Goal: Task Accomplishment & Management: Manage account settings

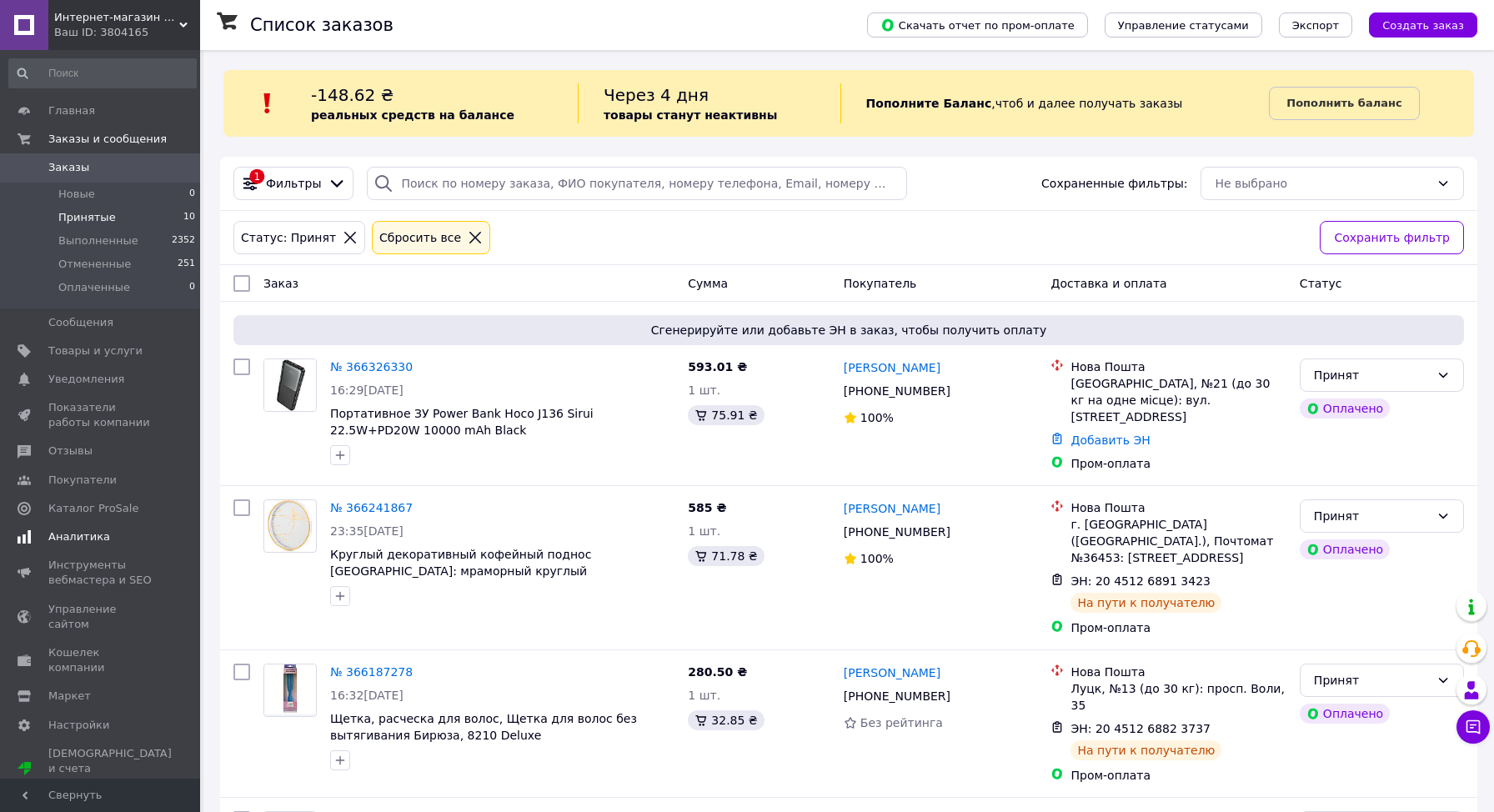
click at [82, 538] on span "Аналитика" at bounding box center [79, 537] width 62 height 15
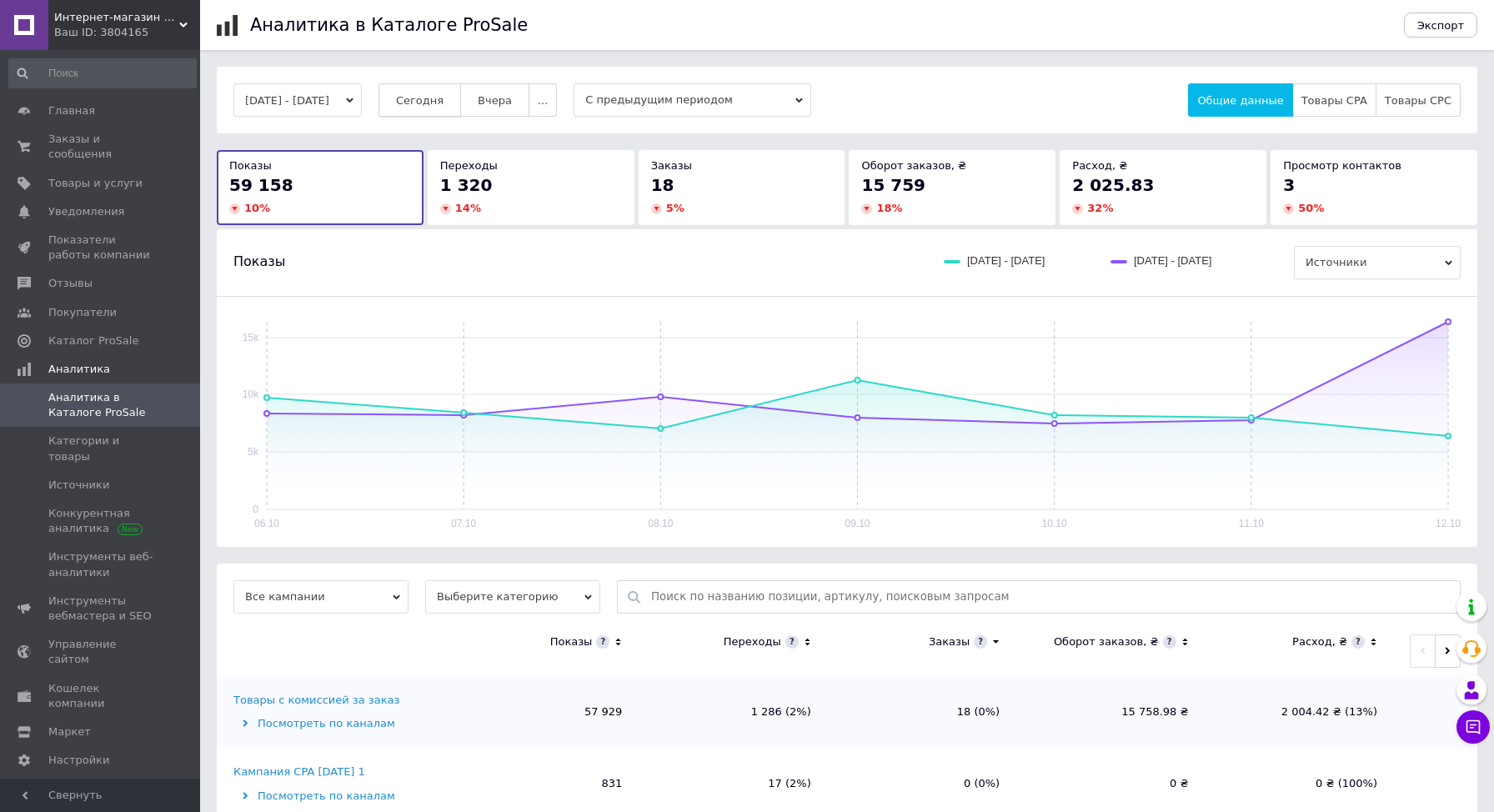
click at [443, 102] on span "Сегодня" at bounding box center [420, 101] width 48 height 12
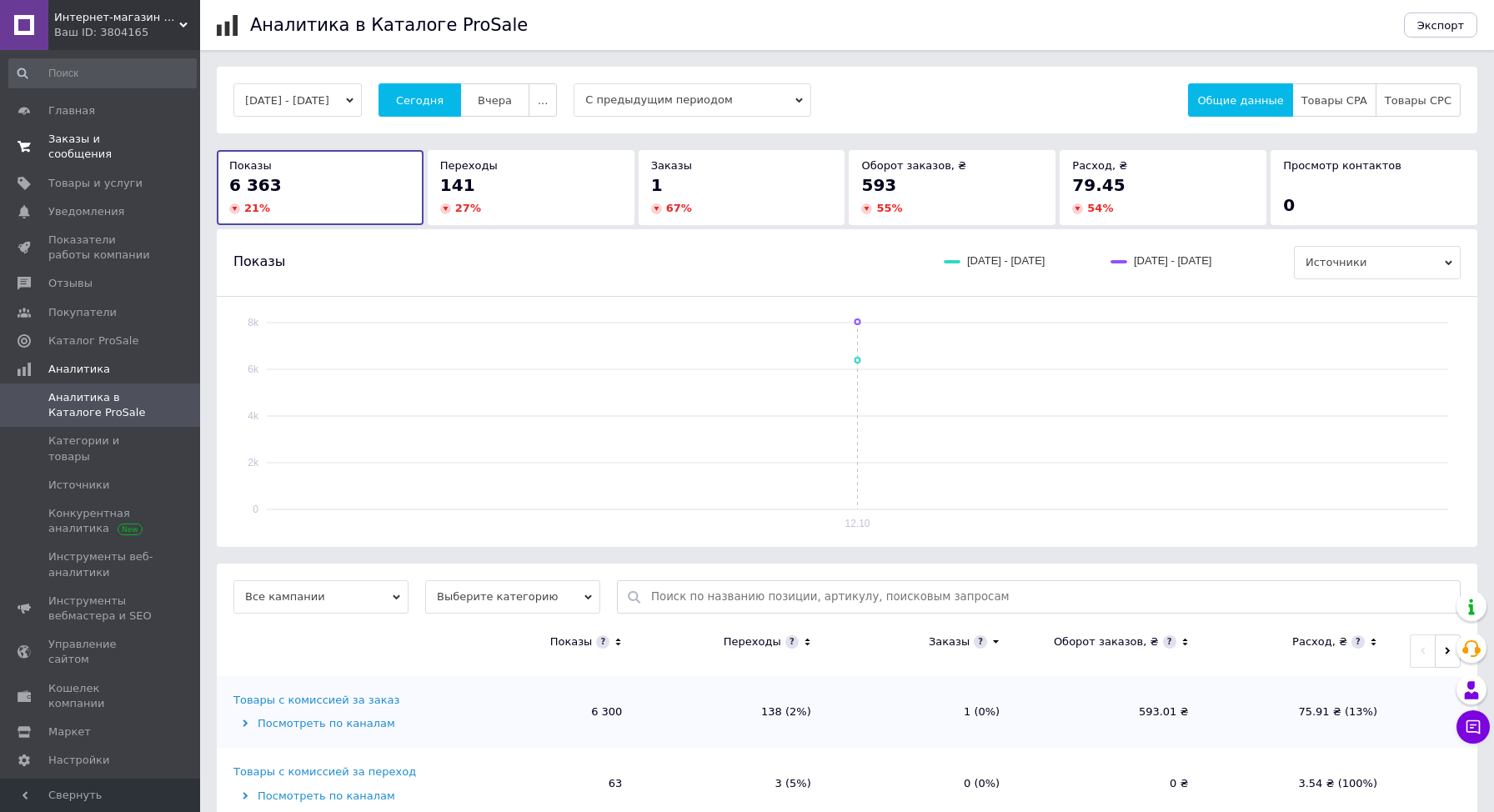
click at [72, 151] on span "Заказы и сообщения" at bounding box center [102, 147] width 106 height 30
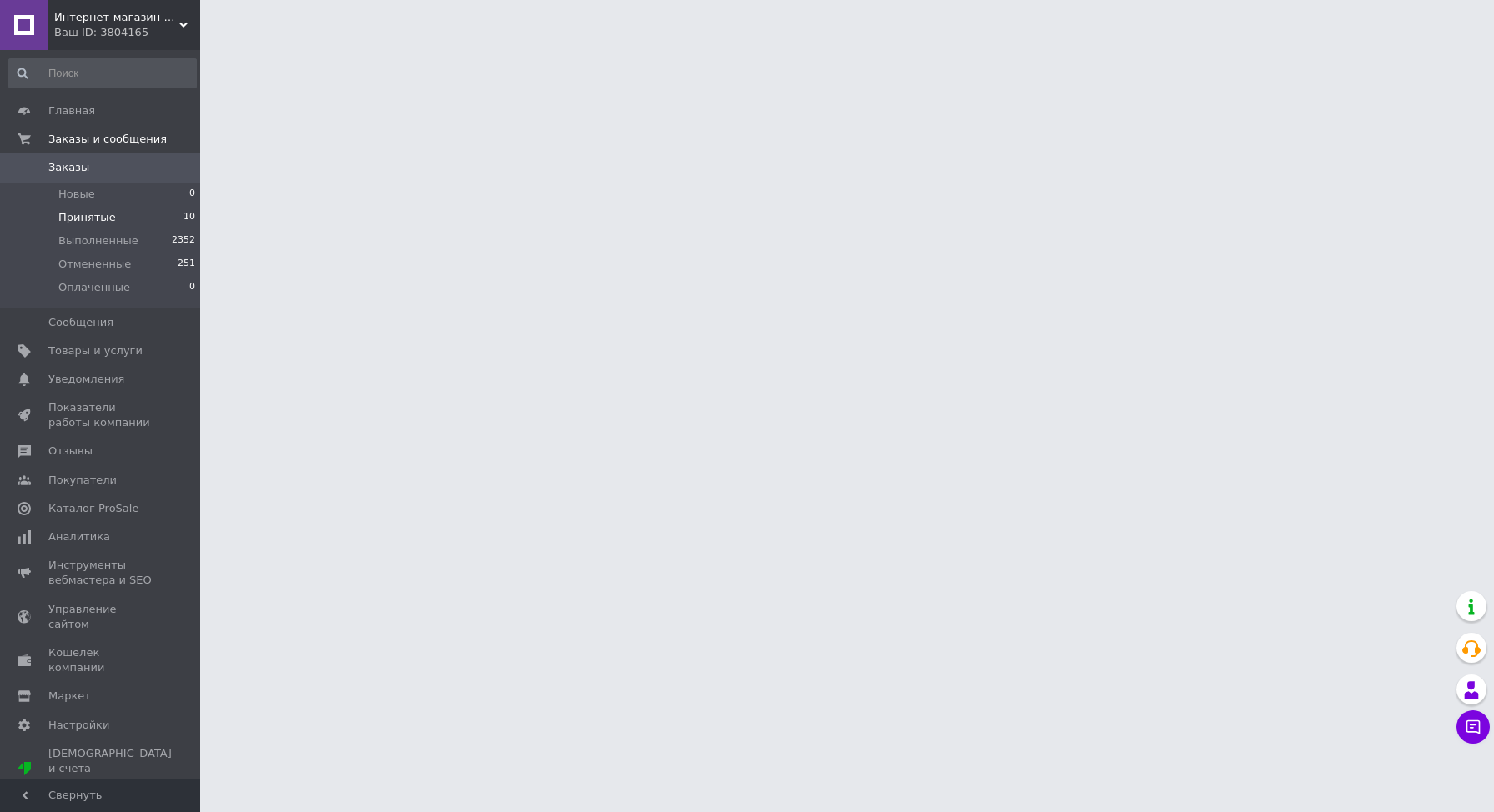
click at [72, 216] on span "Принятые" at bounding box center [87, 217] width 57 height 15
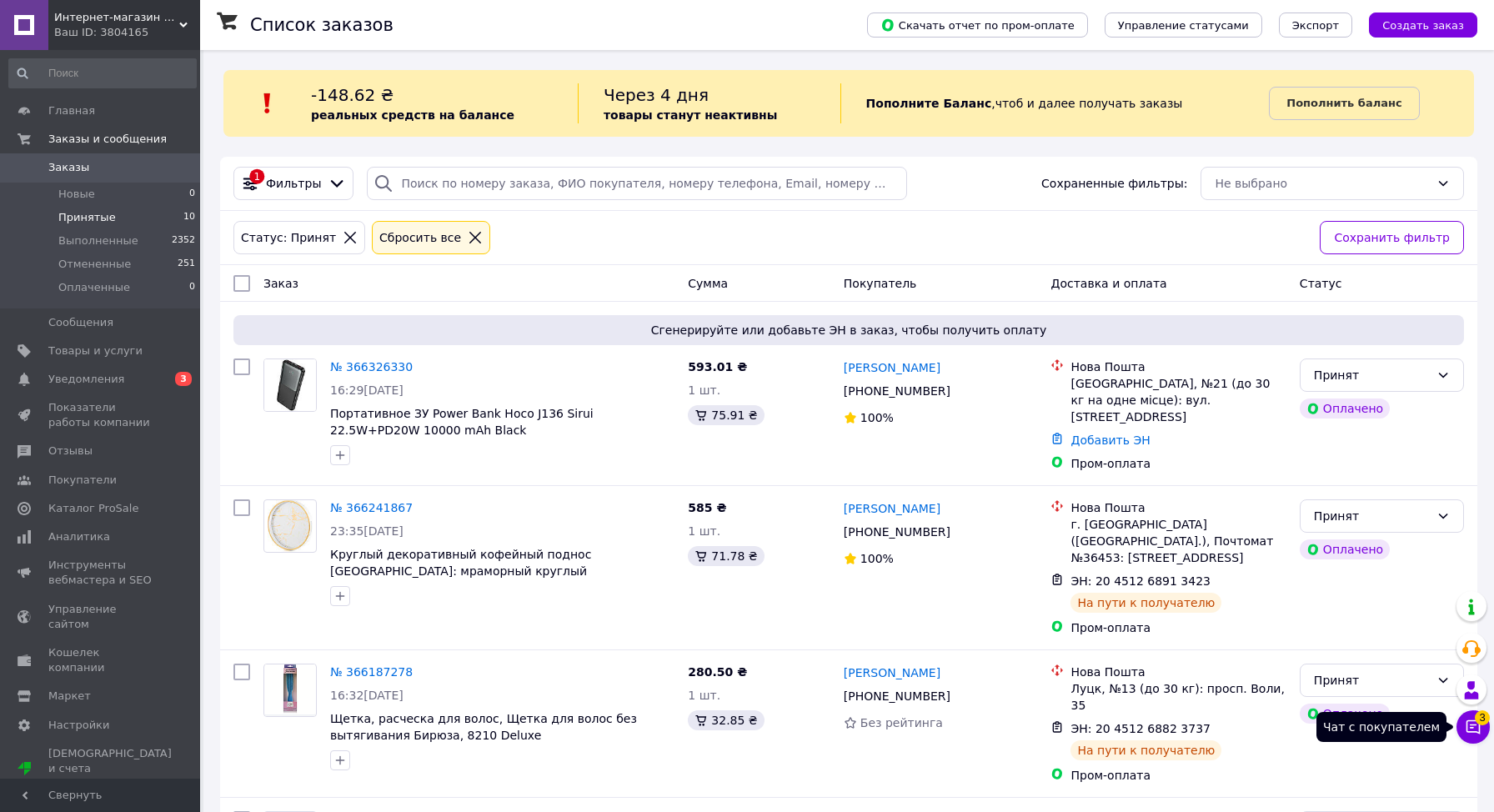
click at [1477, 723] on icon at bounding box center [1473, 726] width 17 height 17
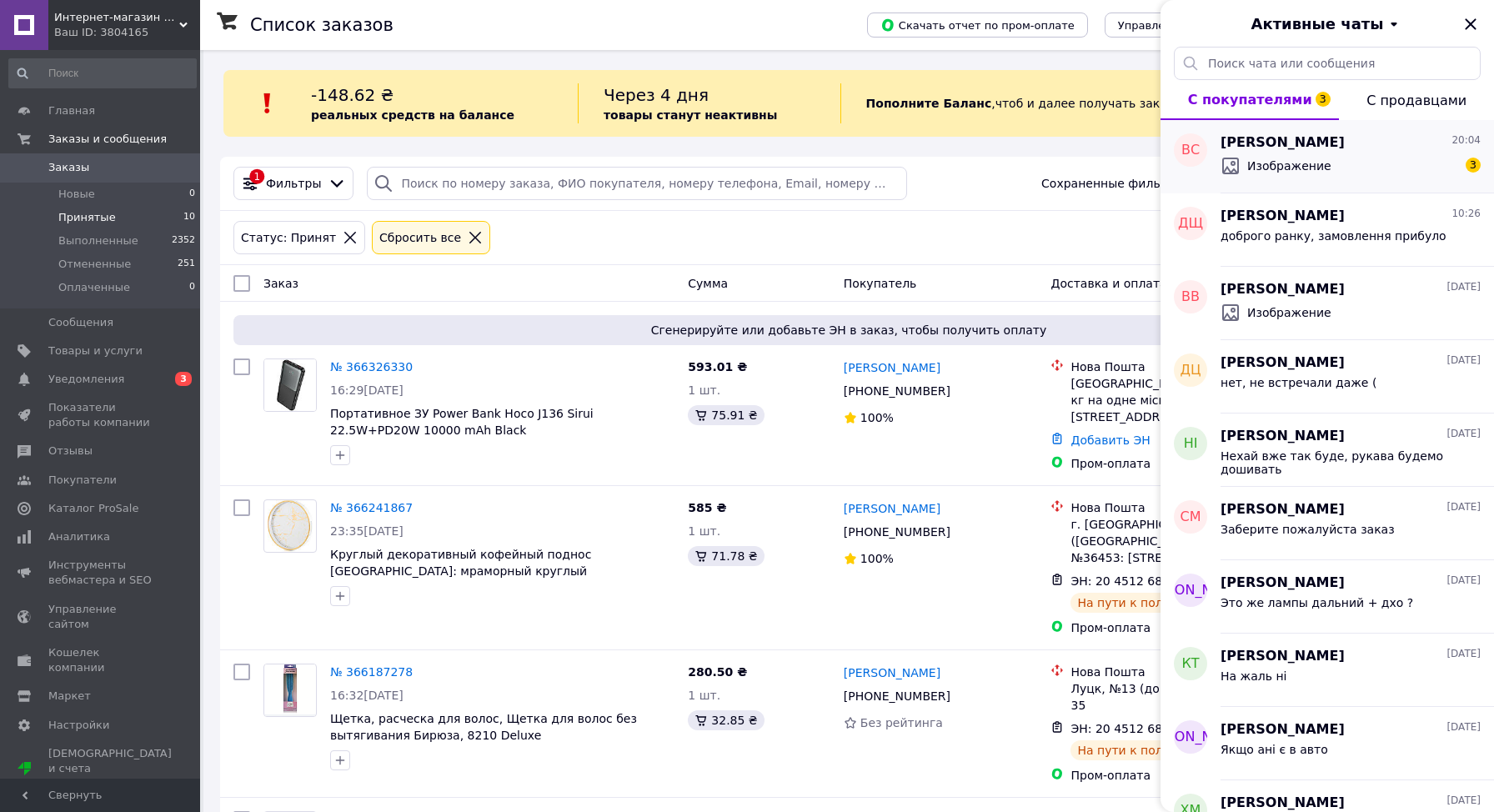
click at [1324, 162] on span "Изображение" at bounding box center [1289, 165] width 84 height 17
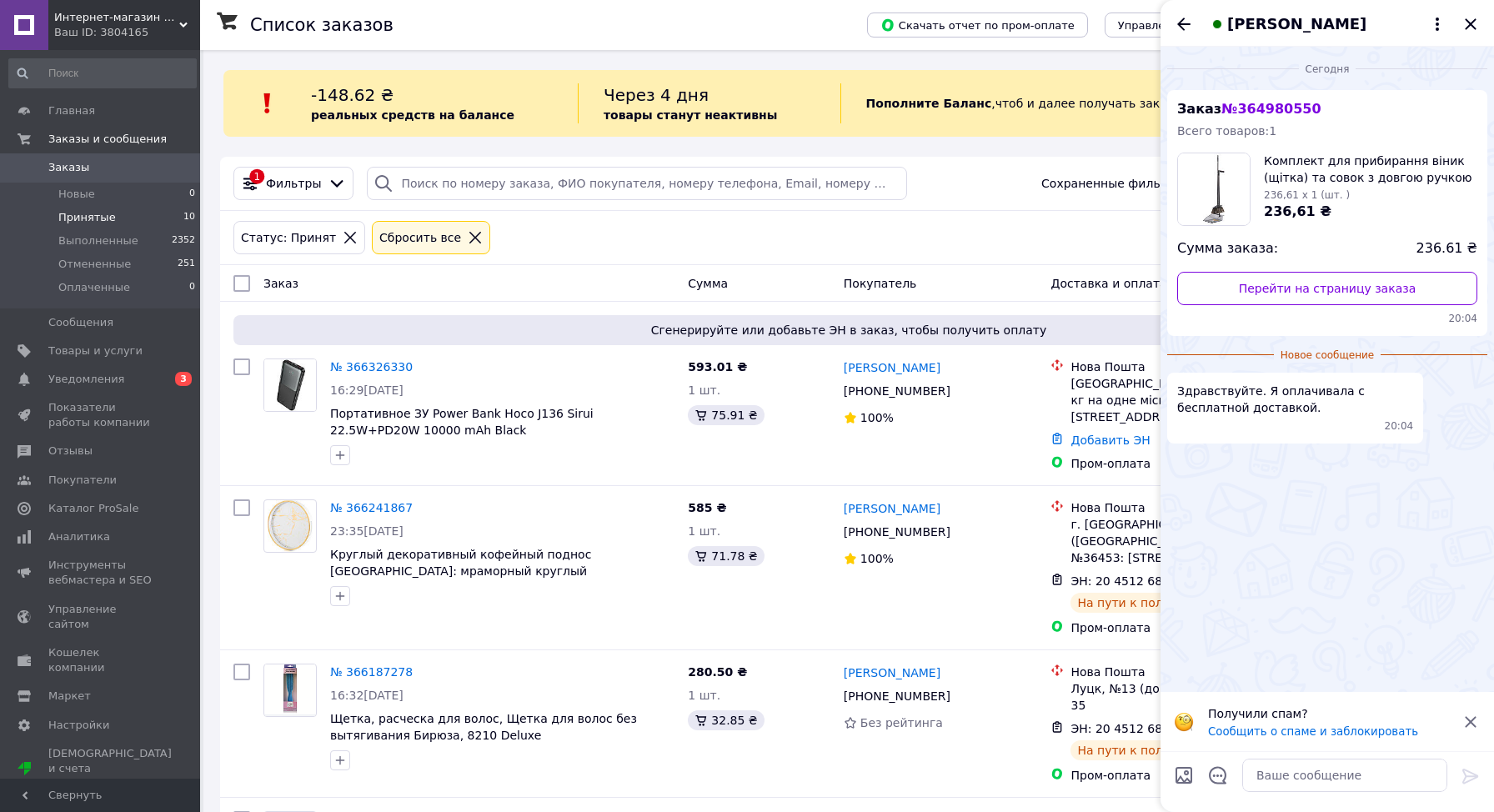
scroll to position [16, 0]
click at [1284, 781] on textarea at bounding box center [1345, 775] width 205 height 34
type textarea "L"
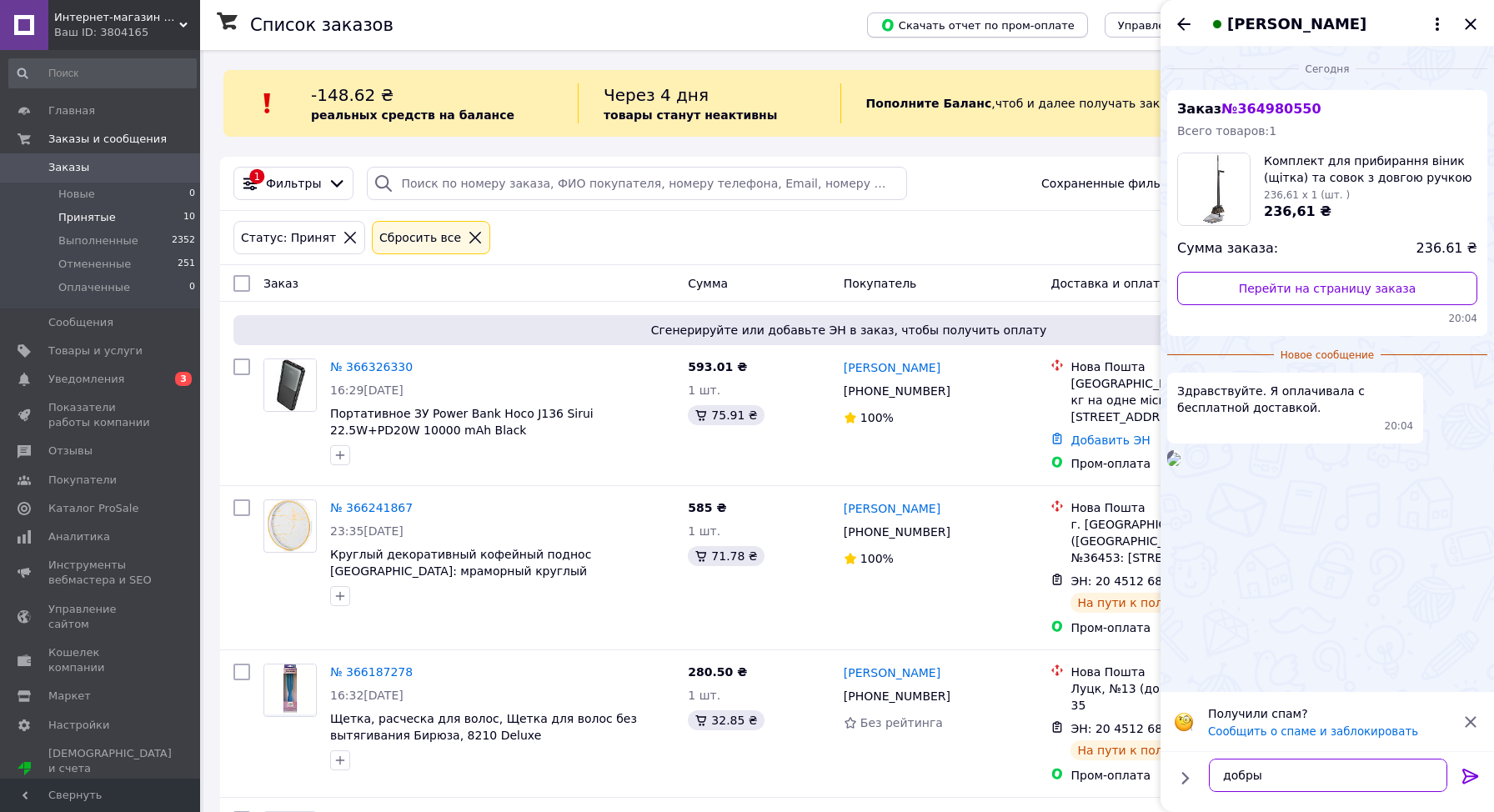
type textarea "добрый"
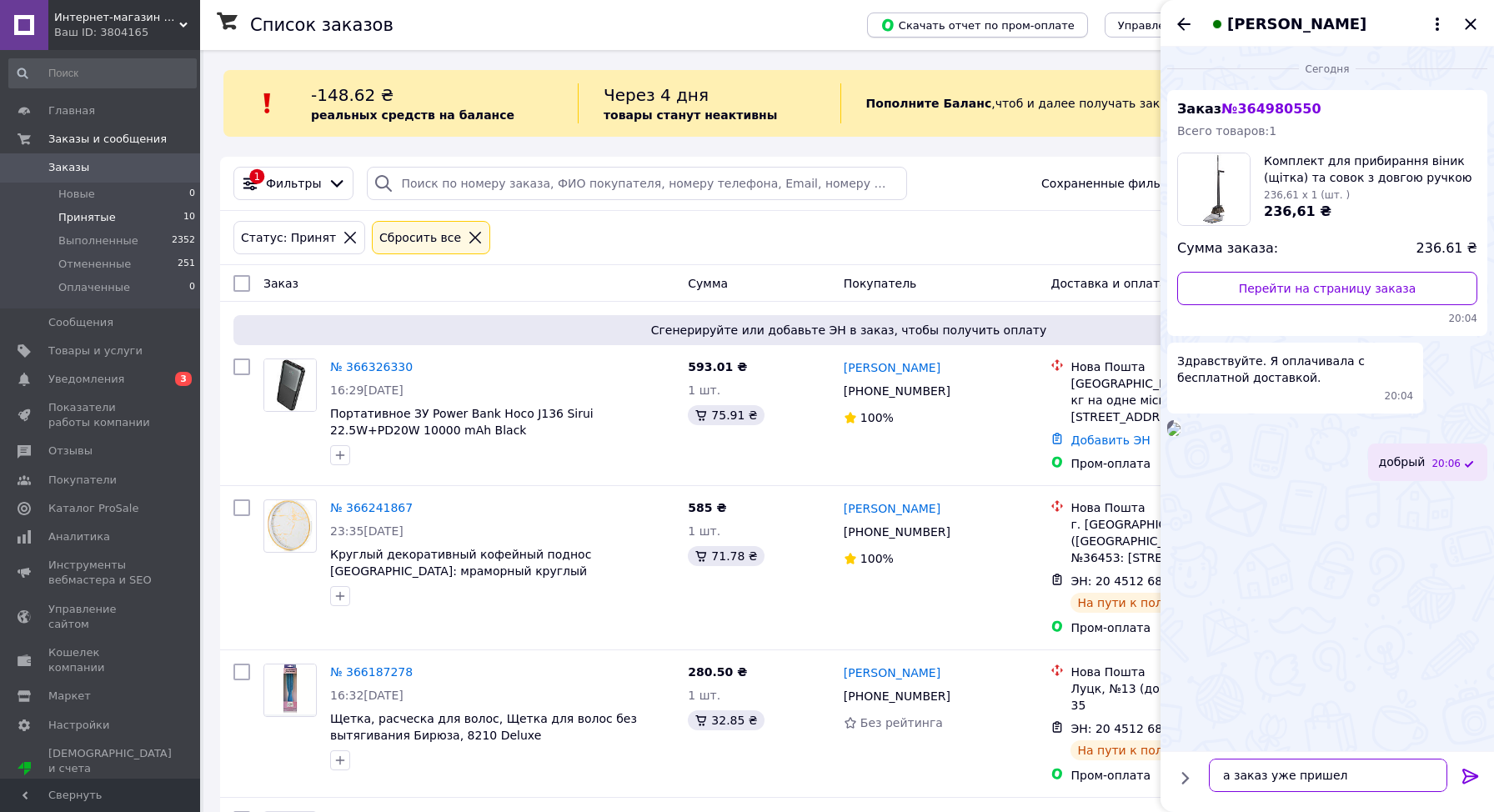
type textarea "а заказ уже пришел7"
click at [1420, 525] on div "а заказ уже пришел7 20:07" at bounding box center [1385, 506] width 204 height 37
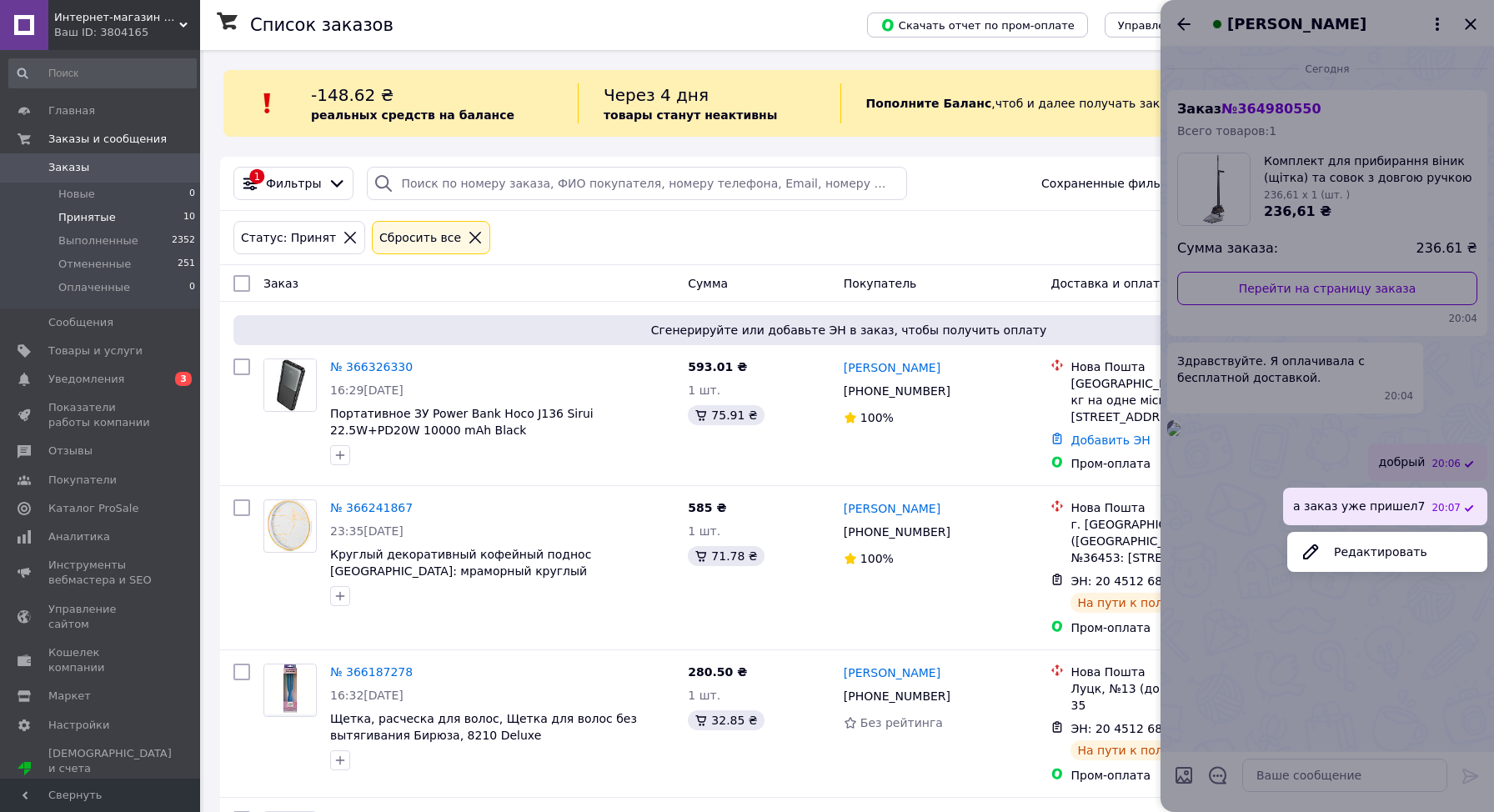
click at [1393, 568] on button "Редактировать" at bounding box center [1387, 552] width 200 height 34
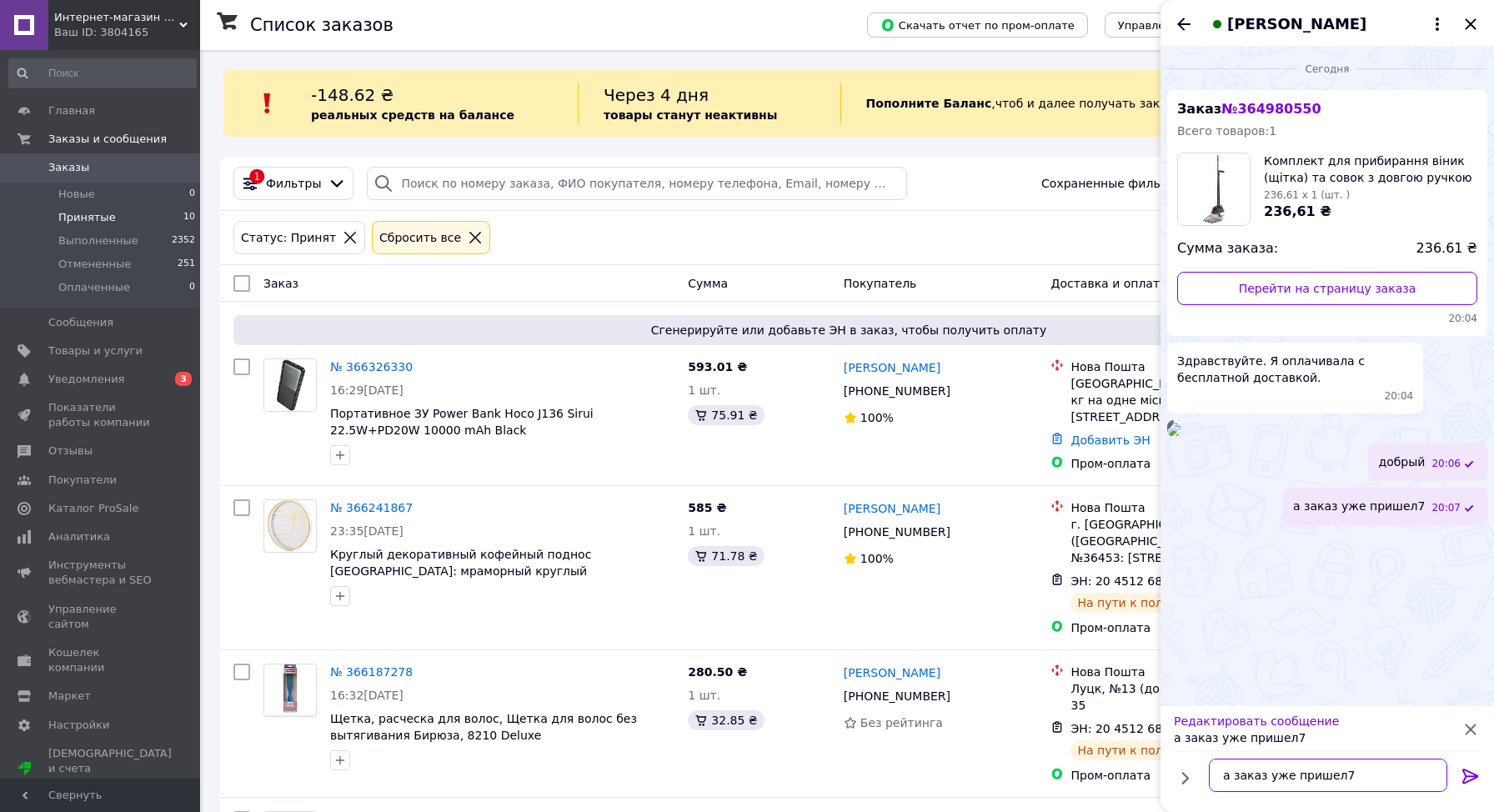
click at [1368, 776] on textarea "а заказ уже пришел7" at bounding box center [1328, 775] width 238 height 34
type textarea "а заказ уже пришел?"
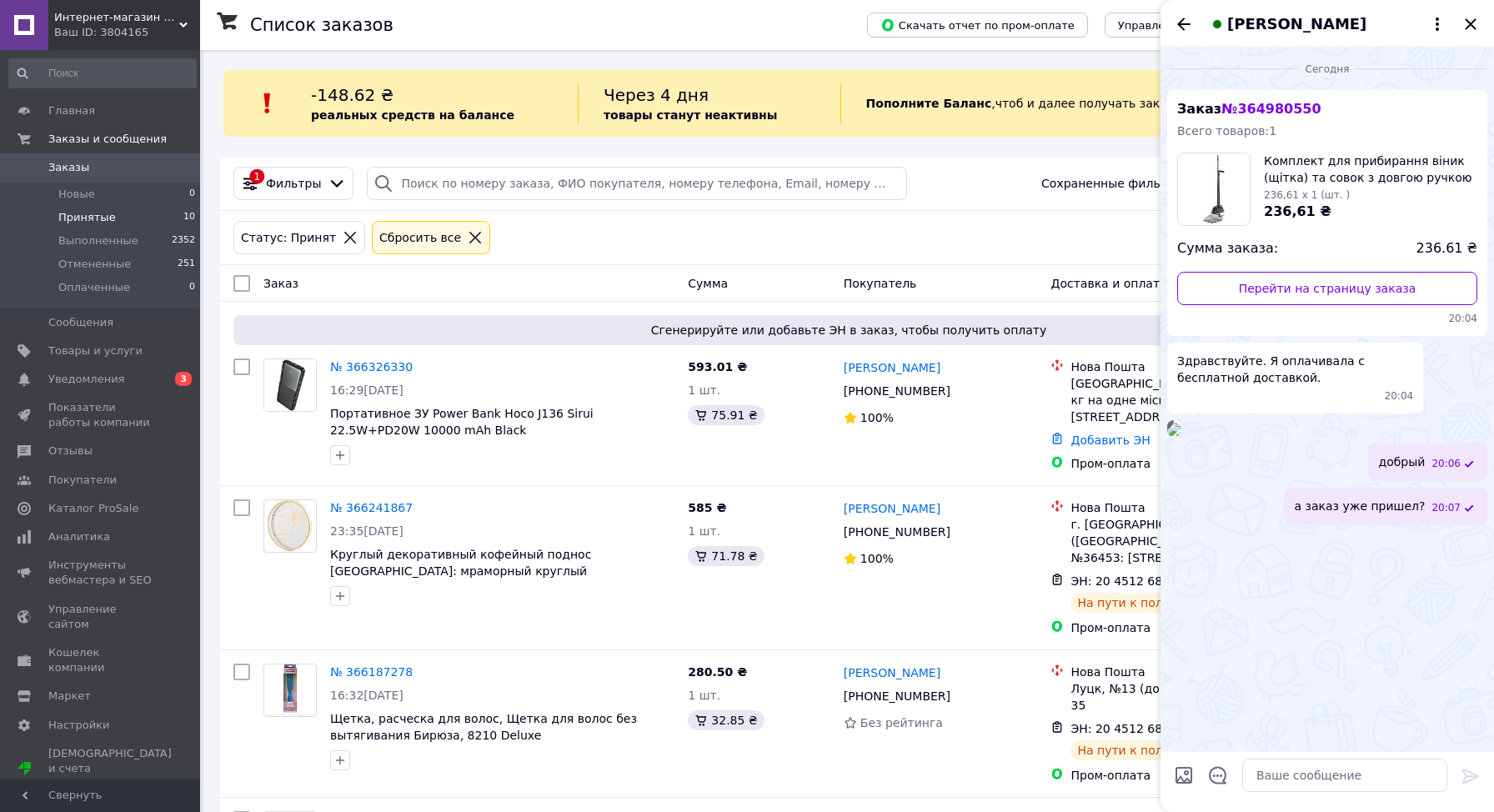
click at [1181, 436] on img at bounding box center [1173, 429] width 13 height 13
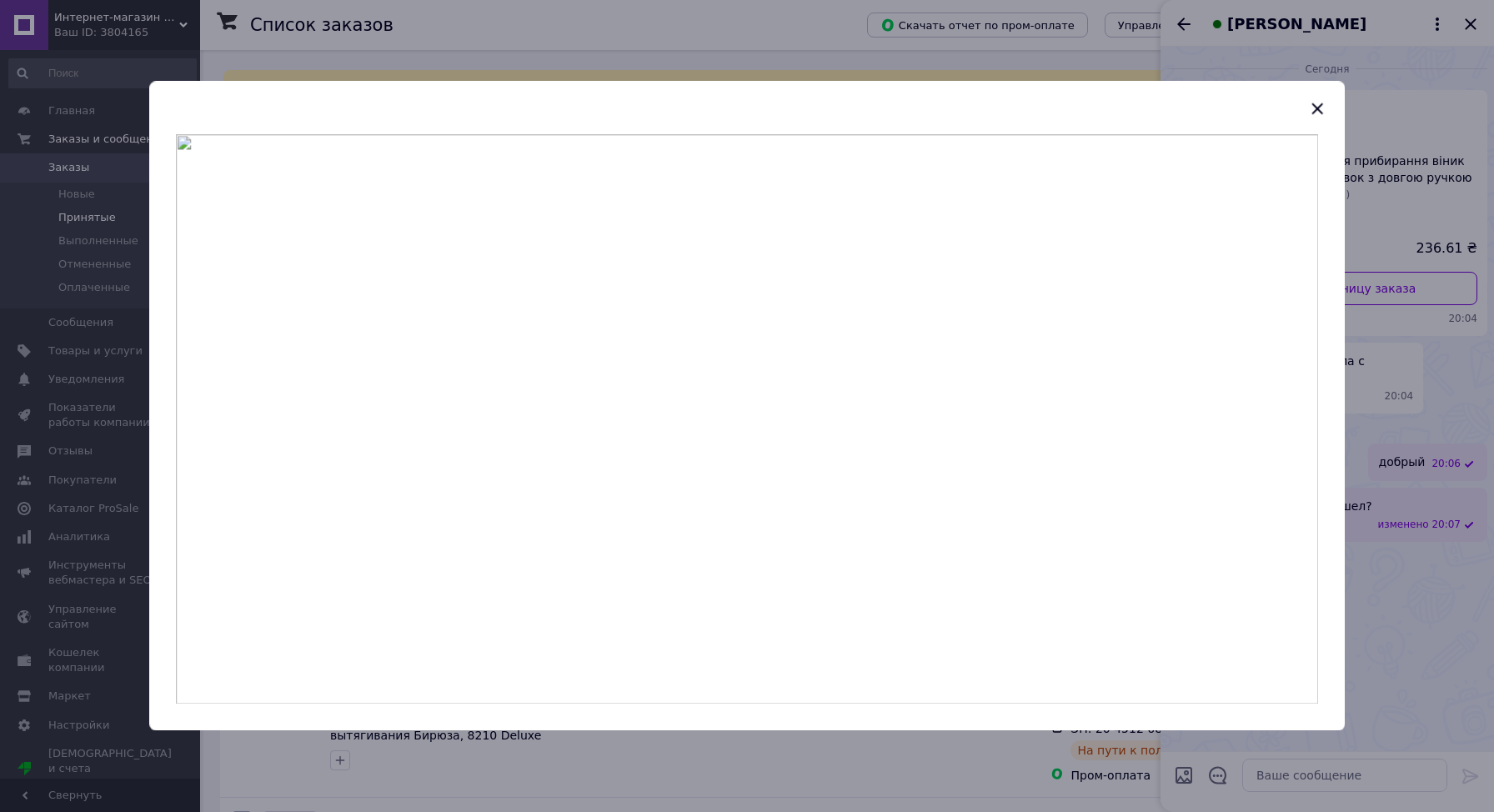
click at [1317, 107] on icon "button" at bounding box center [1317, 108] width 20 height 20
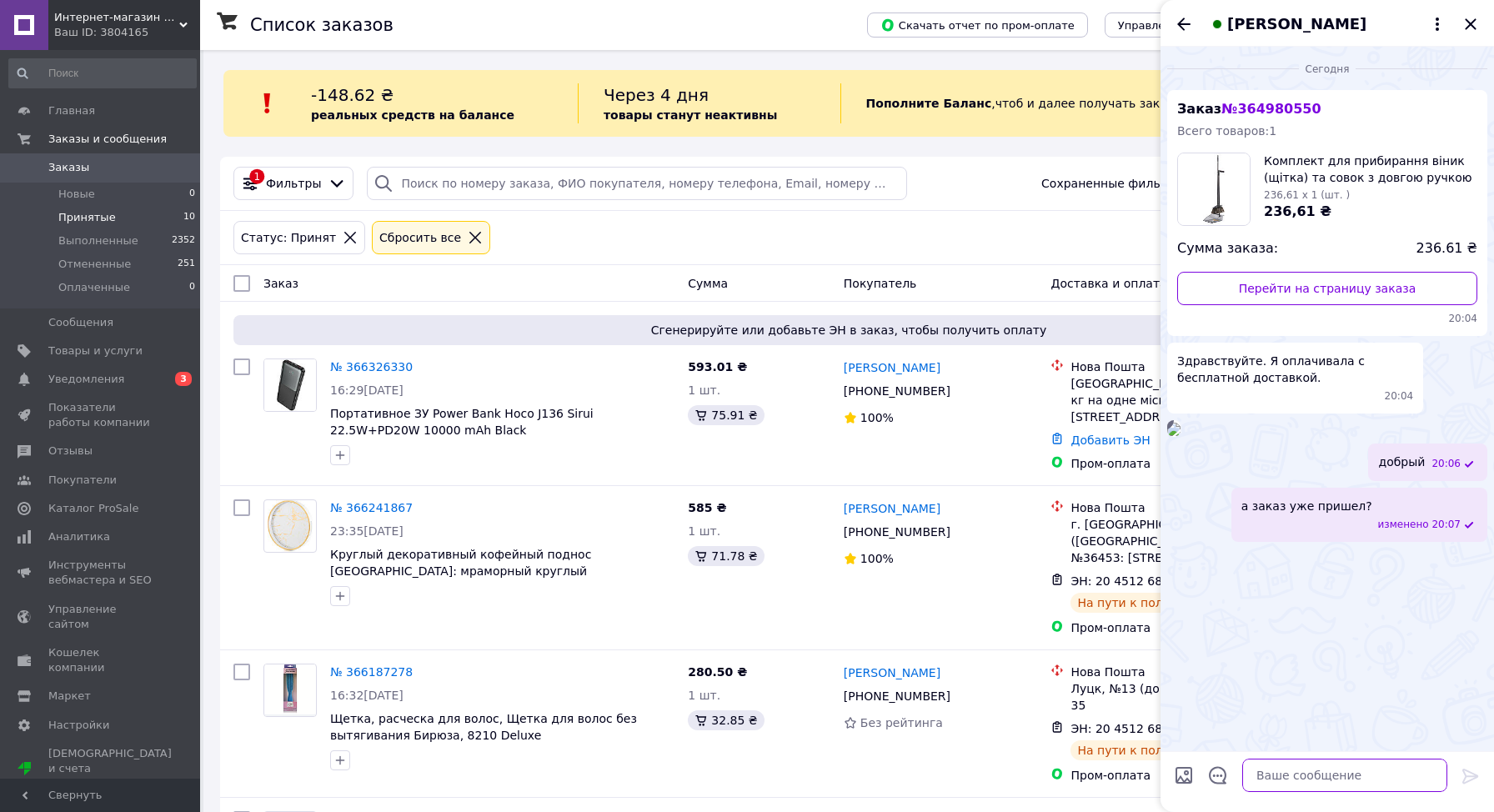
click at [1273, 769] on textarea at bounding box center [1345, 775] width 205 height 34
type textarea "там изменится статус как посылка приедет"
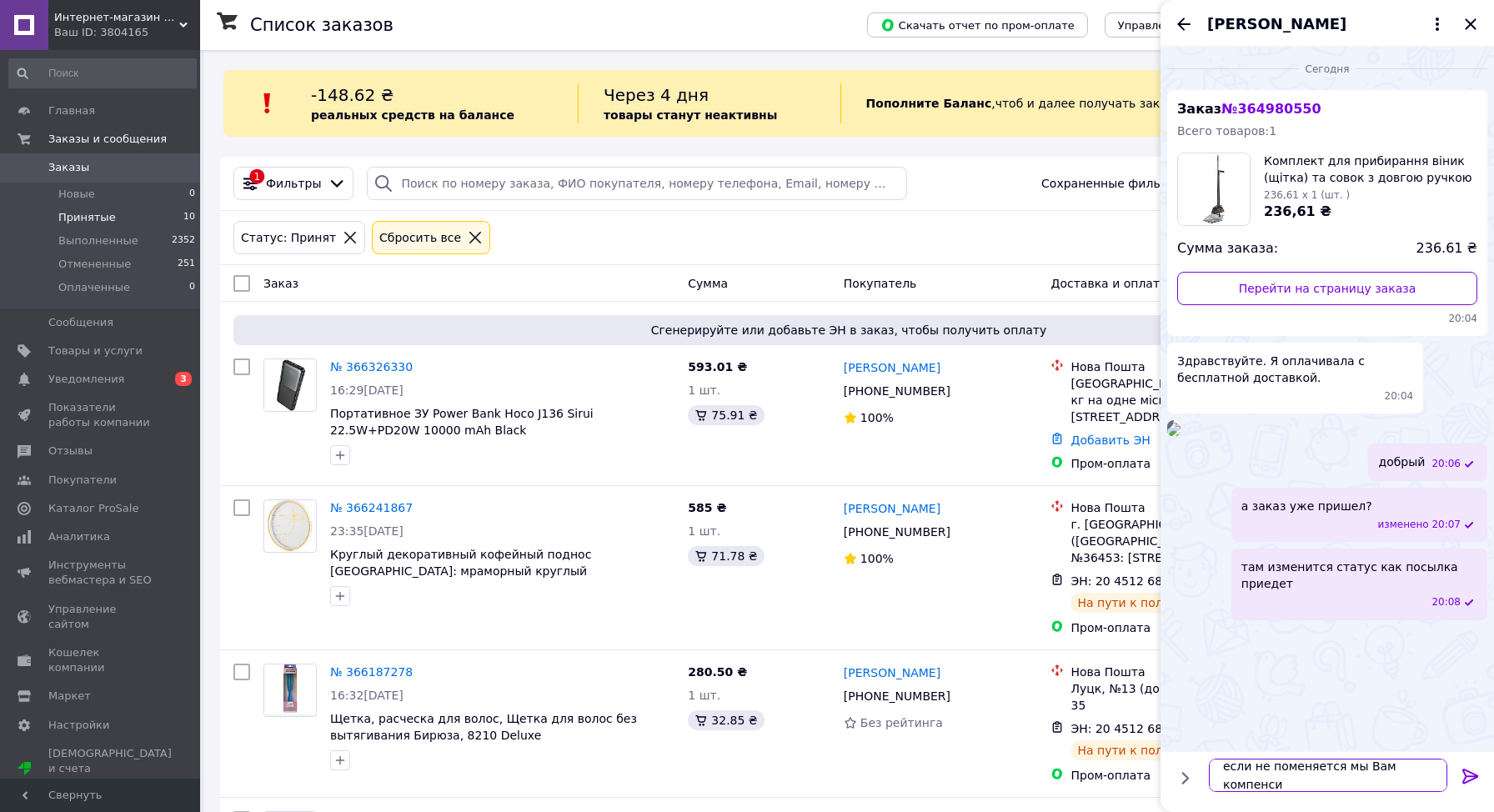
scroll to position [2, 0]
type textarea "если не поменяется мы Вам компенсируем"
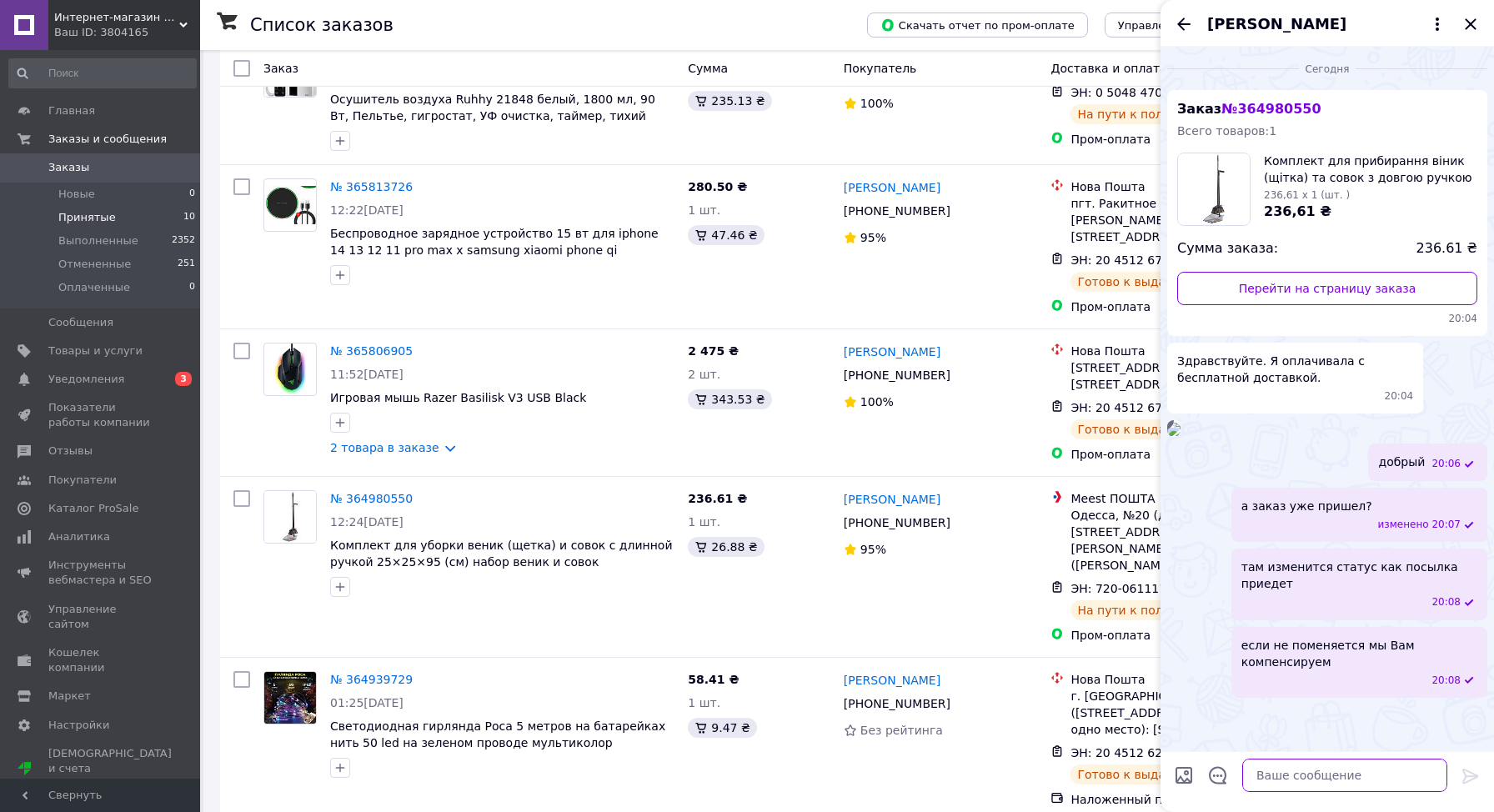
scroll to position [967, 0]
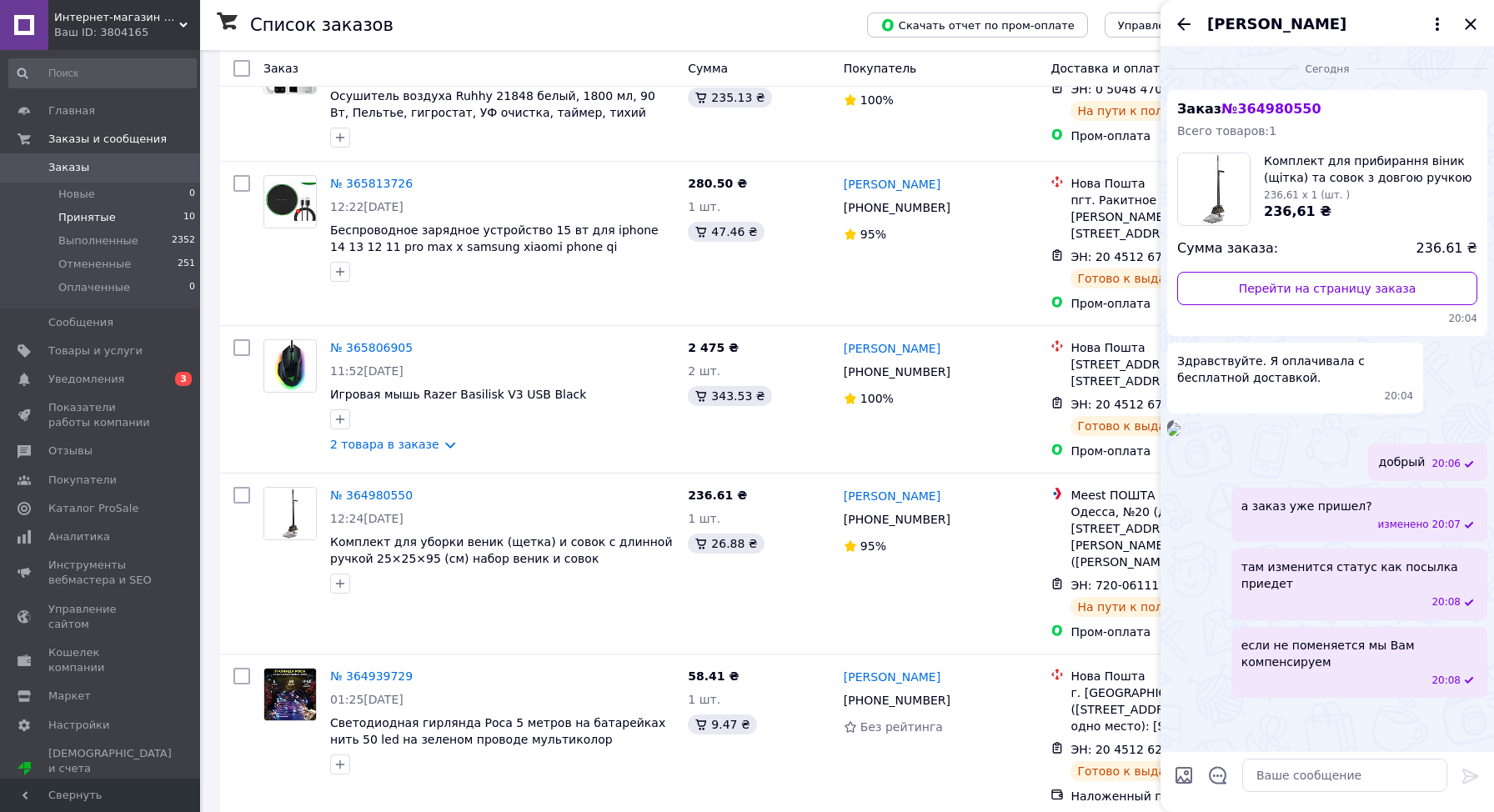
click at [386, 488] on link "№ 364980550" at bounding box center [371, 494] width 82 height 13
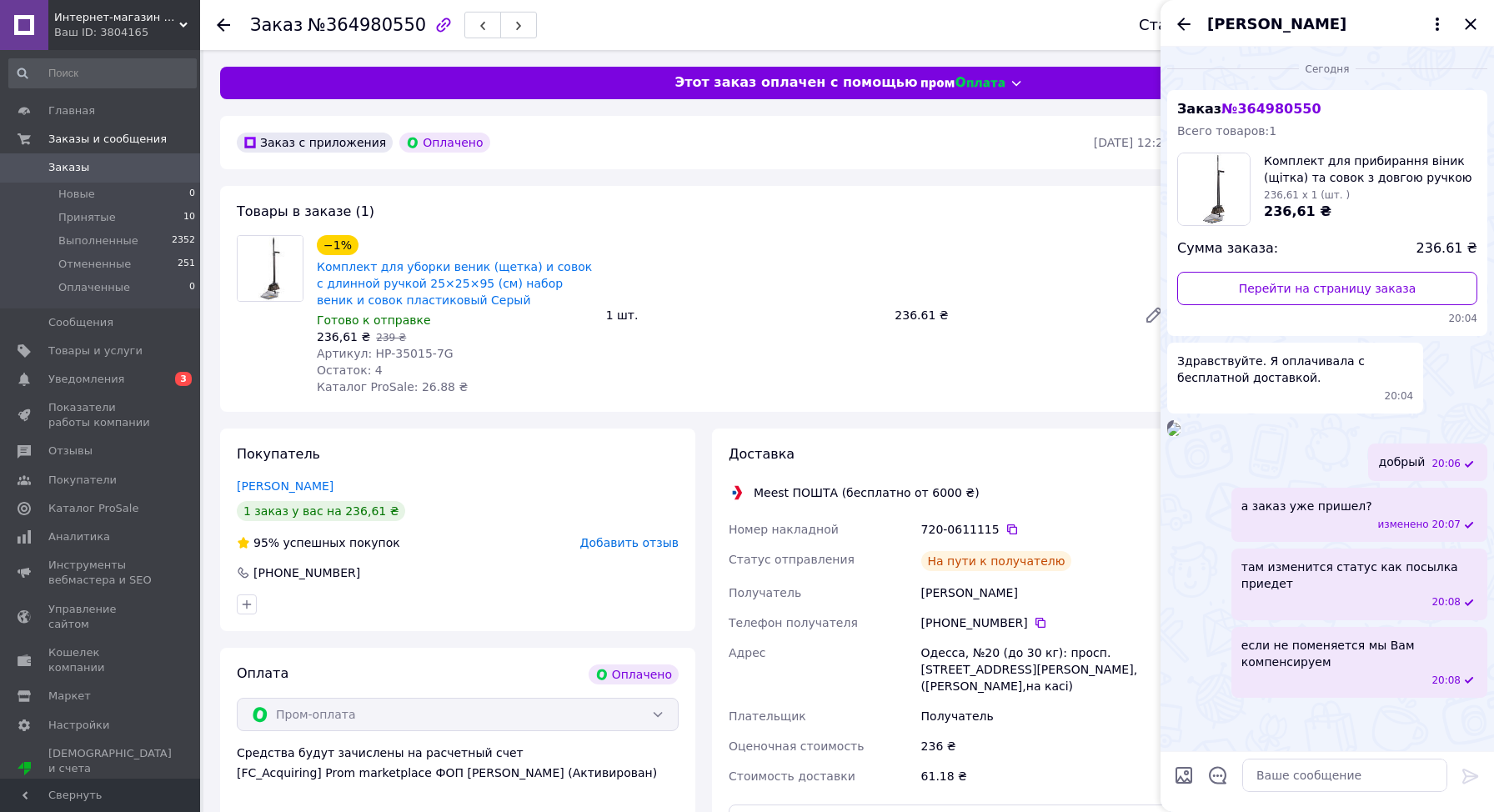
click at [1473, 25] on icon "Закрыть" at bounding box center [1470, 24] width 11 height 11
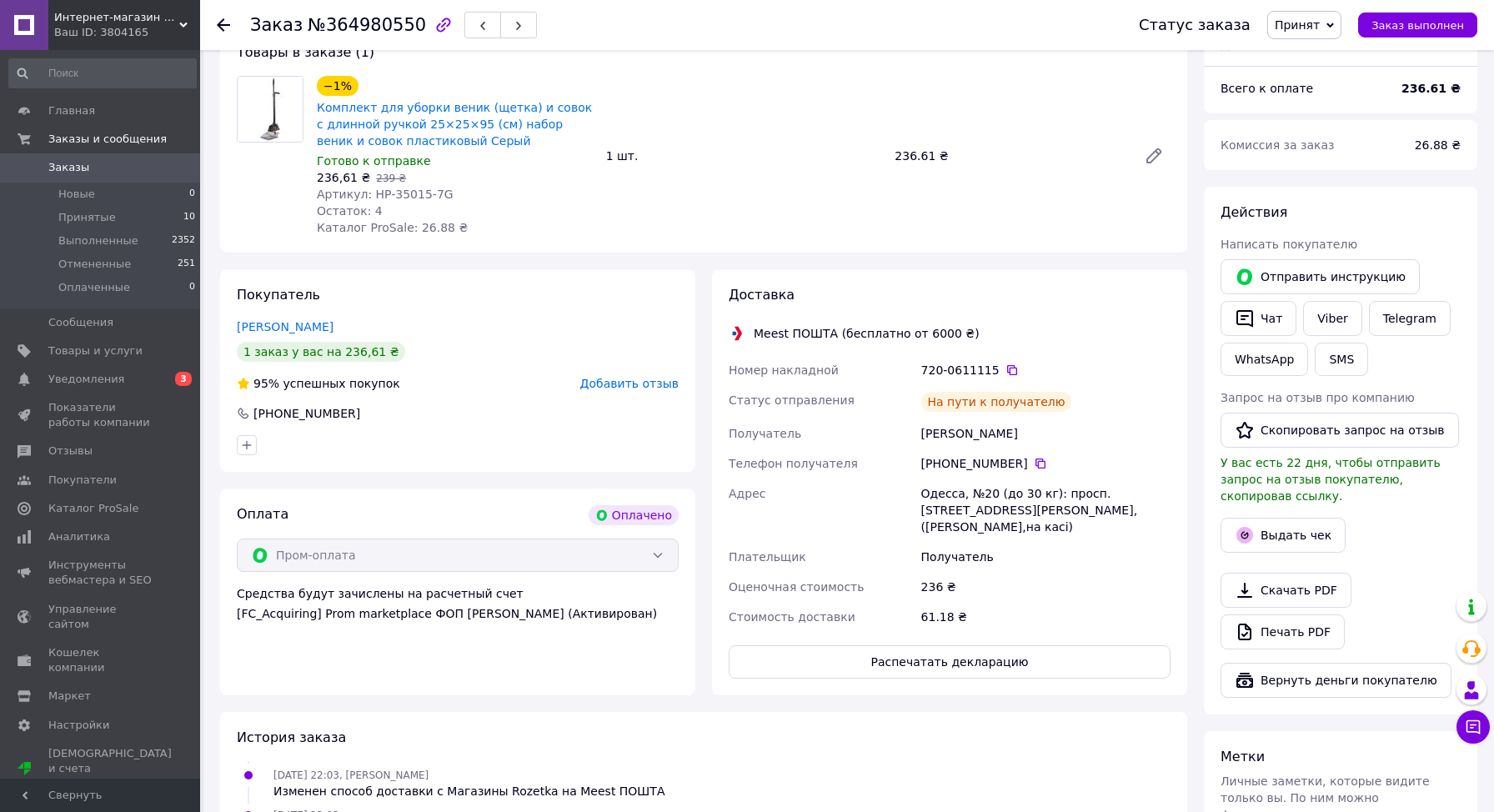
scroll to position [170, 0]
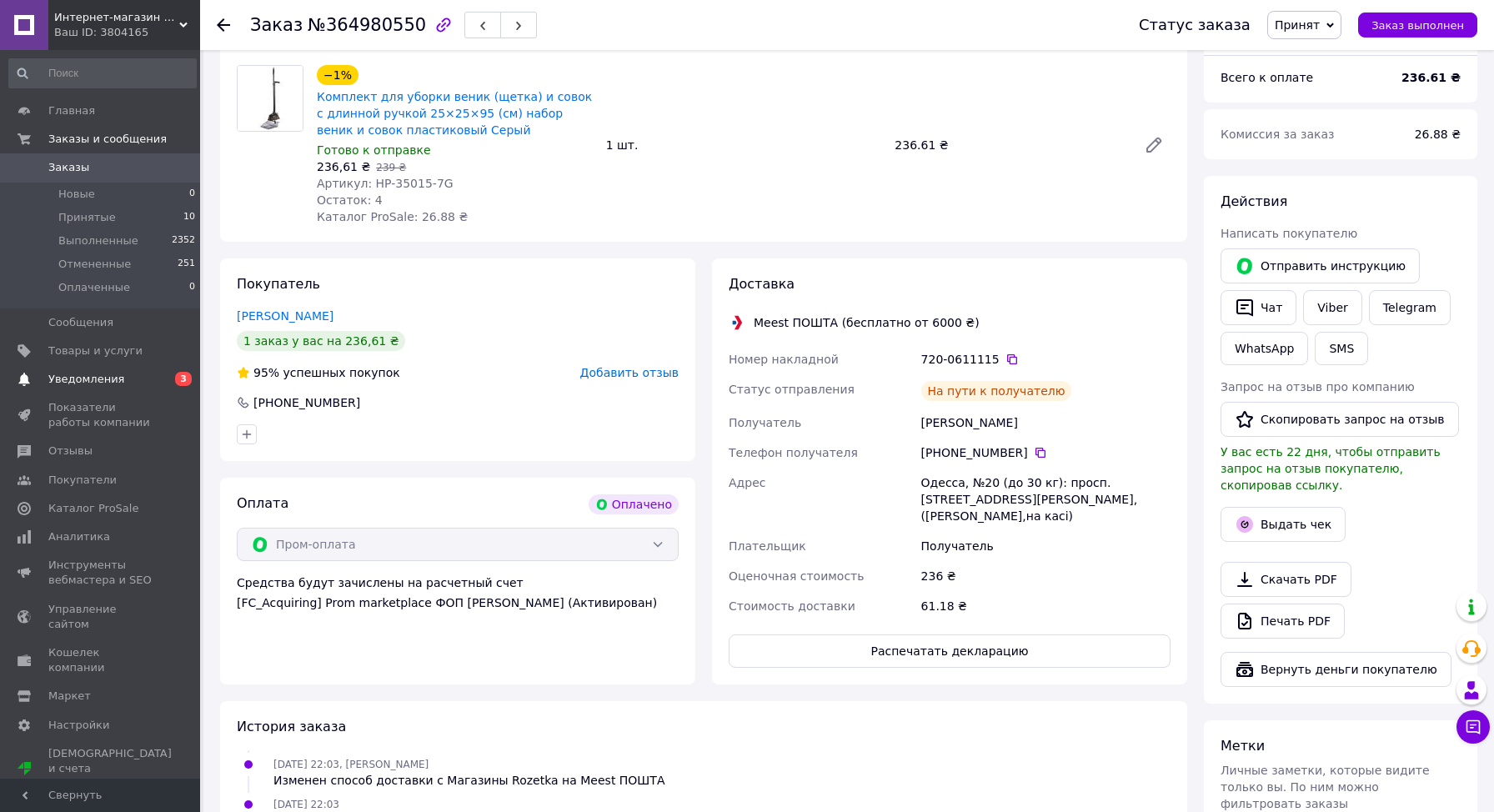
click at [106, 384] on span "Уведомления" at bounding box center [87, 379] width 76 height 15
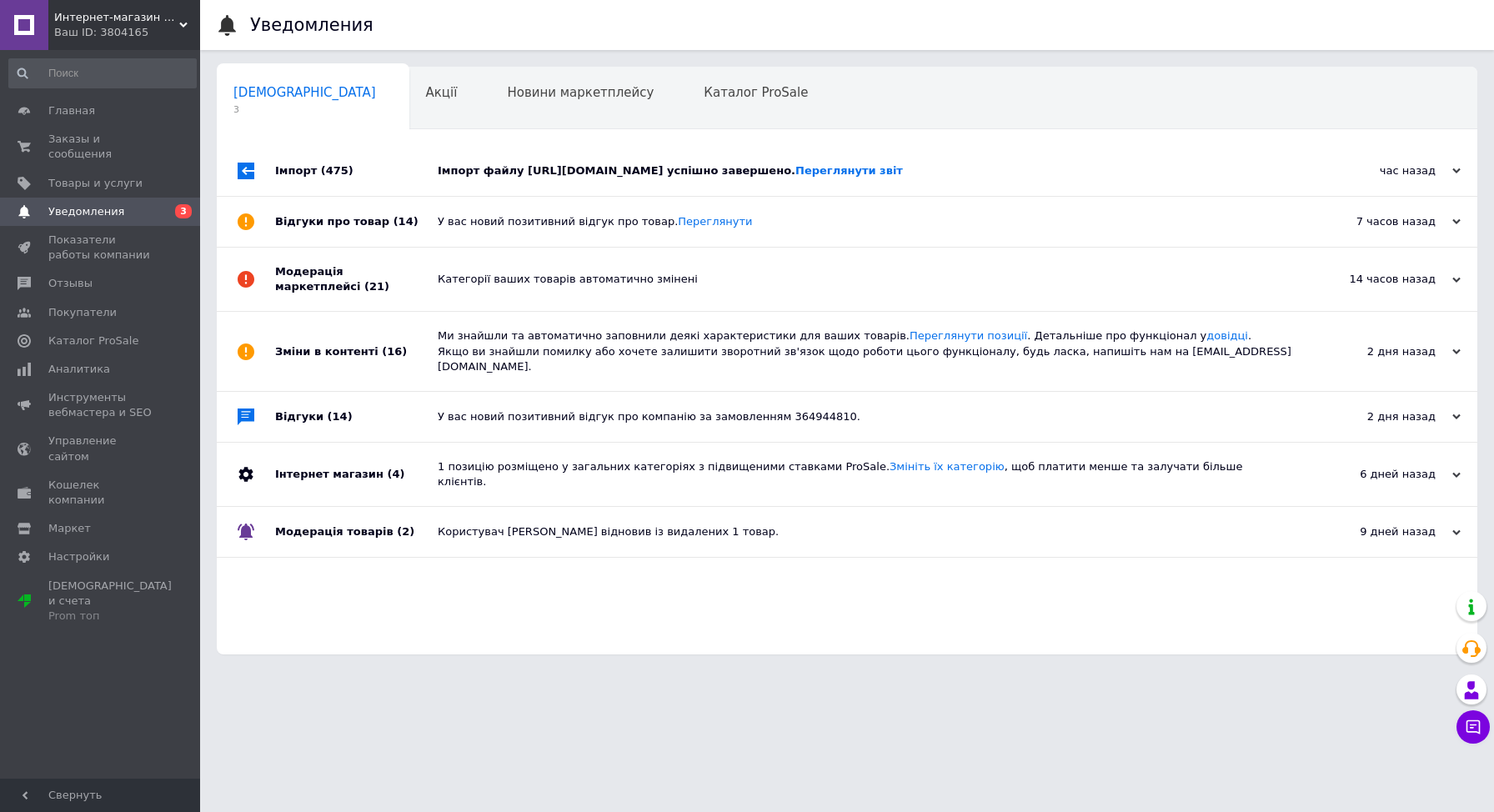
click at [324, 172] on span "(475)" at bounding box center [337, 170] width 33 height 12
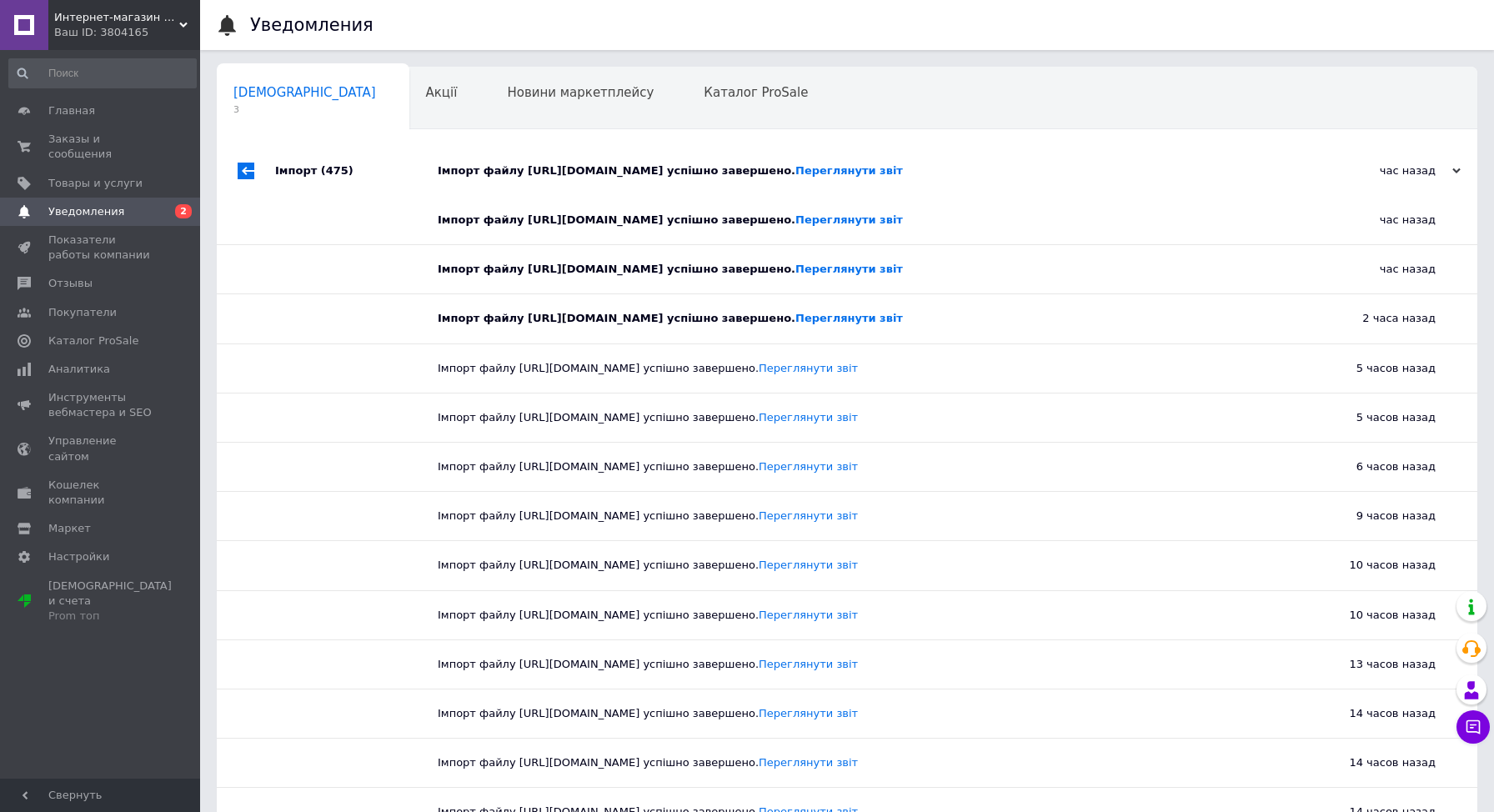
click at [307, 180] on div "Імпорт (475)" at bounding box center [357, 170] width 162 height 50
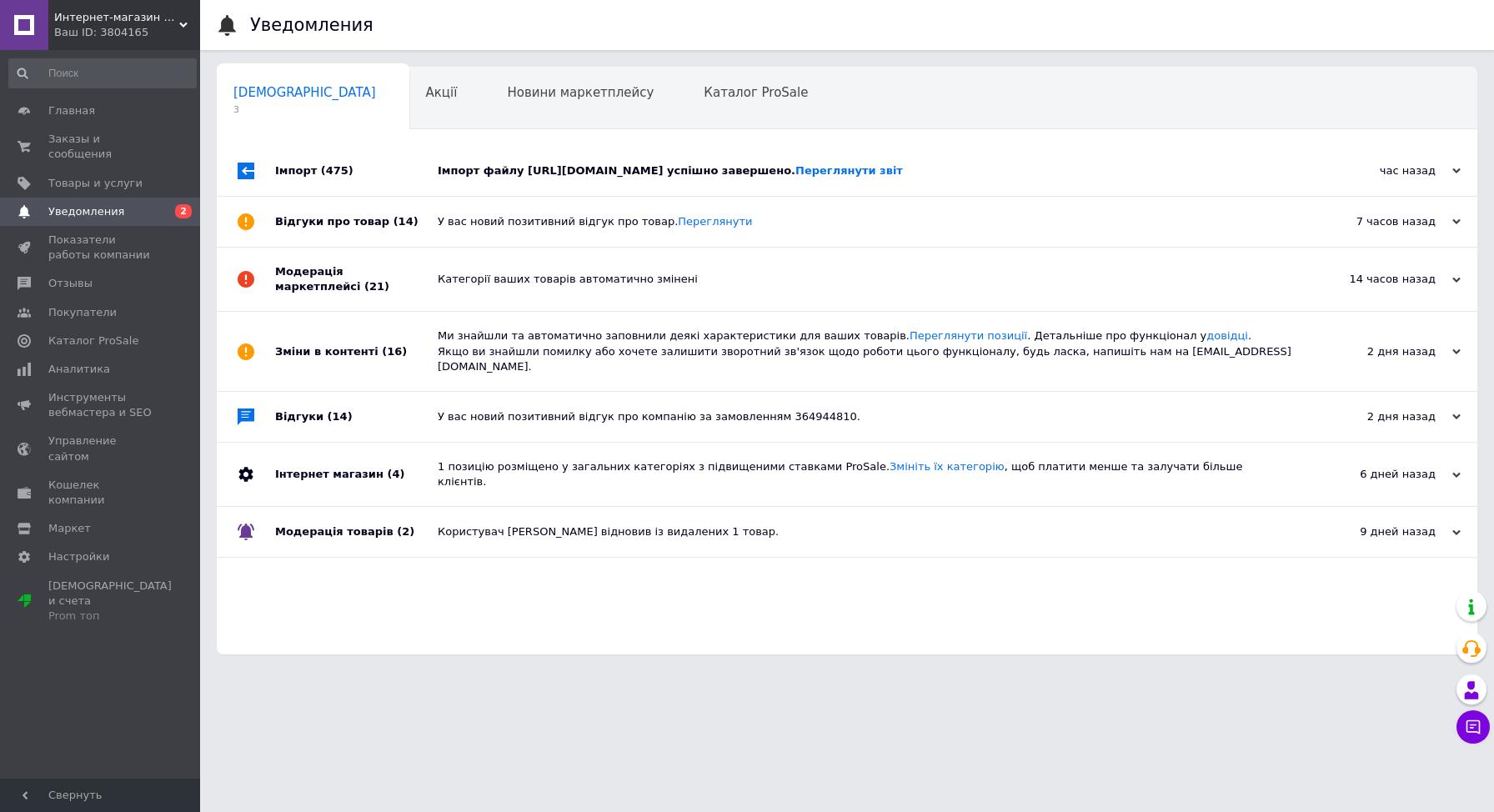
click at [307, 180] on div "Імпорт (475)" at bounding box center [357, 170] width 162 height 50
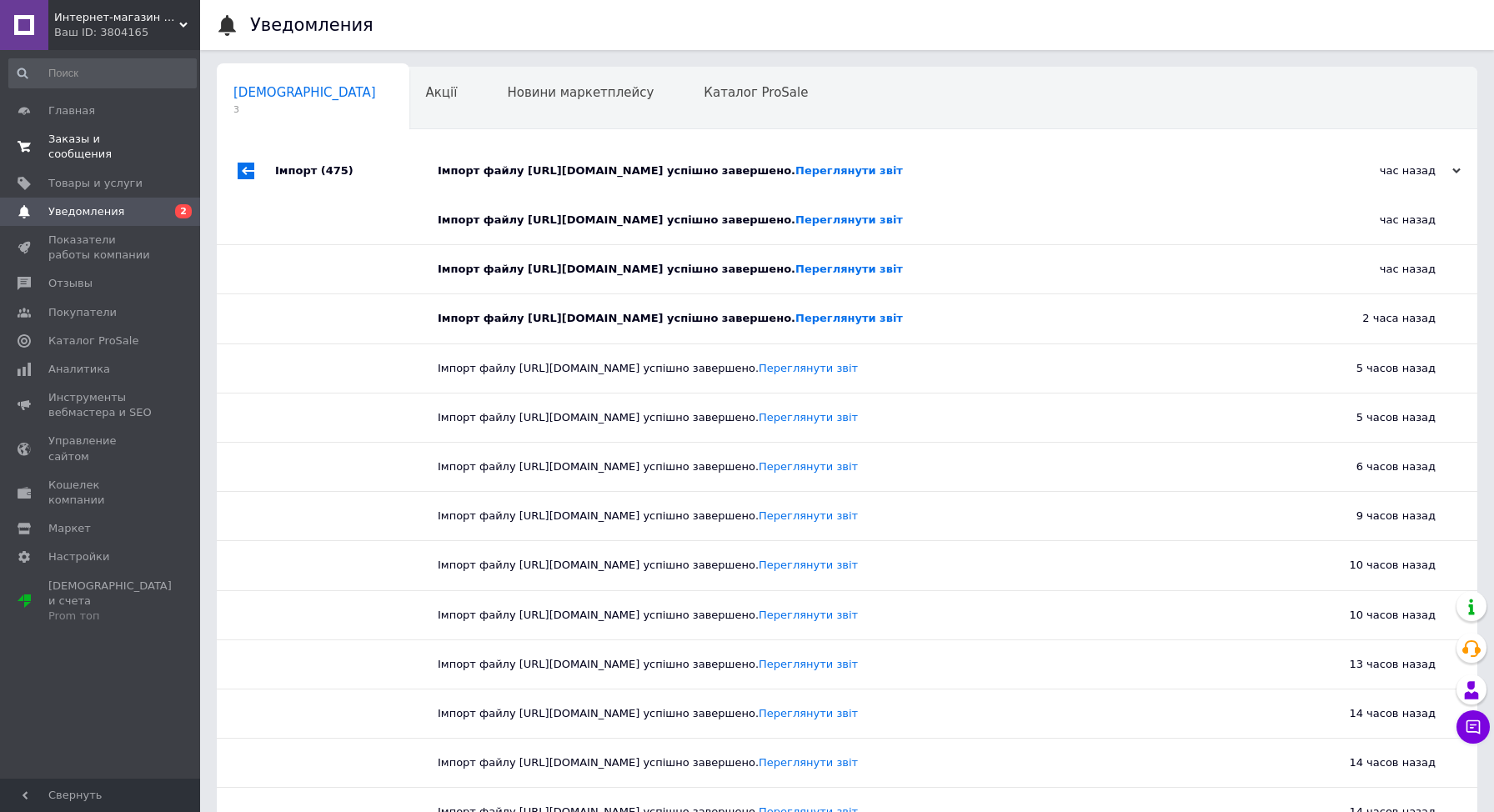
click at [97, 149] on span "Заказы и сообщения" at bounding box center [102, 147] width 106 height 30
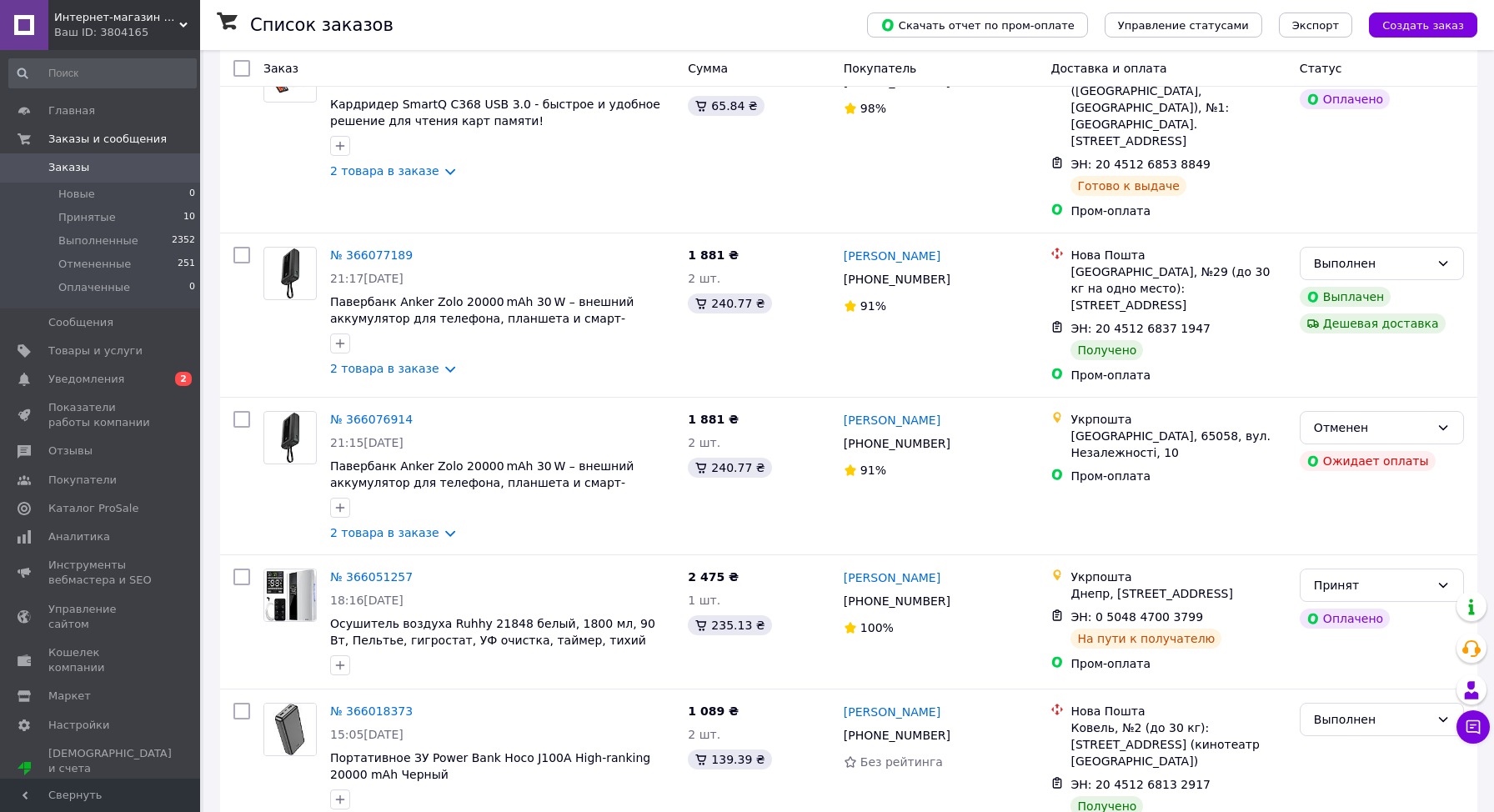
scroll to position [710, 0]
click at [117, 222] on li "Принятые 10" at bounding box center [102, 217] width 205 height 23
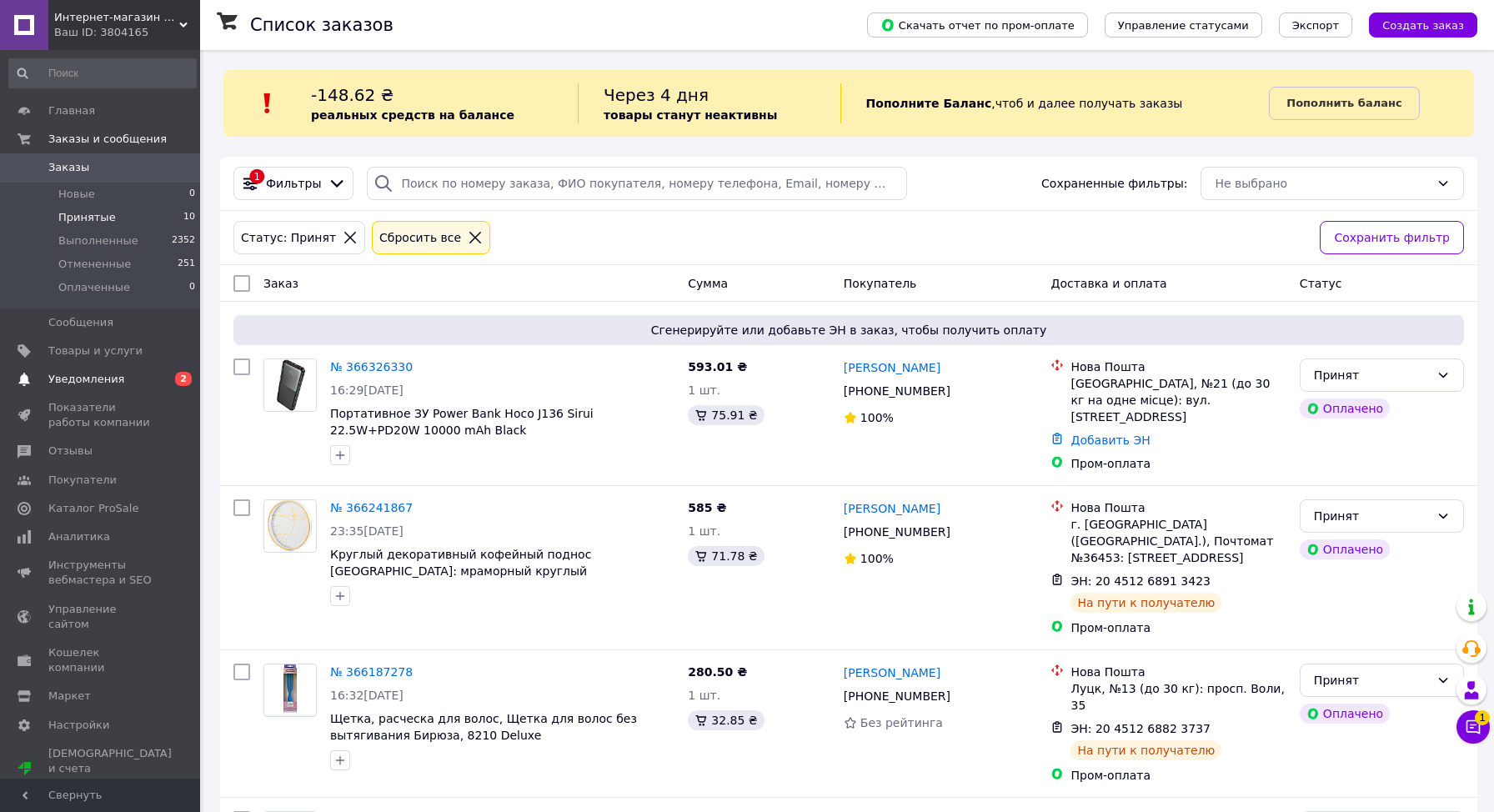
click at [129, 386] on span "Уведомления" at bounding box center [102, 379] width 106 height 15
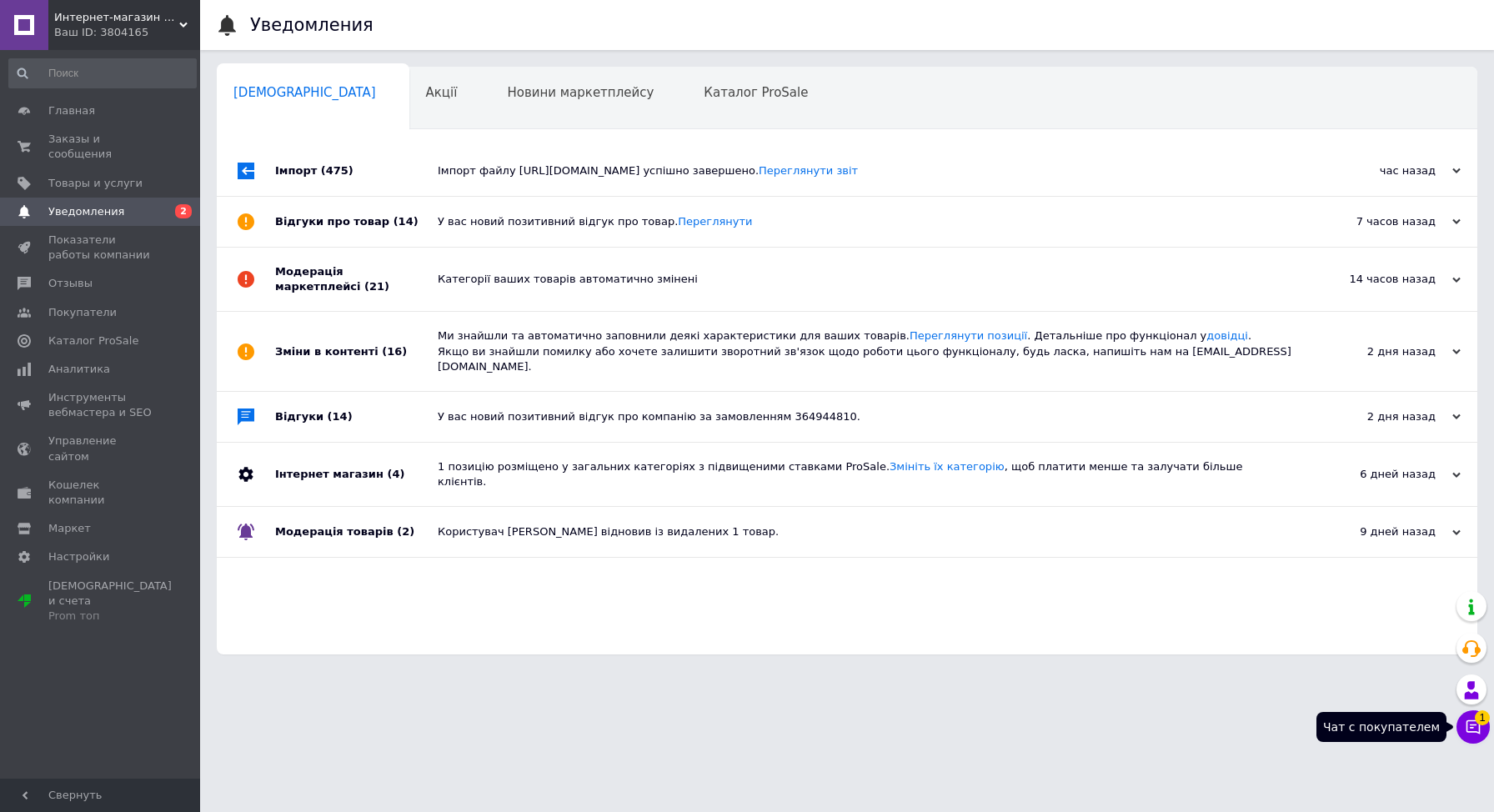
click at [1471, 726] on icon at bounding box center [1473, 726] width 17 height 17
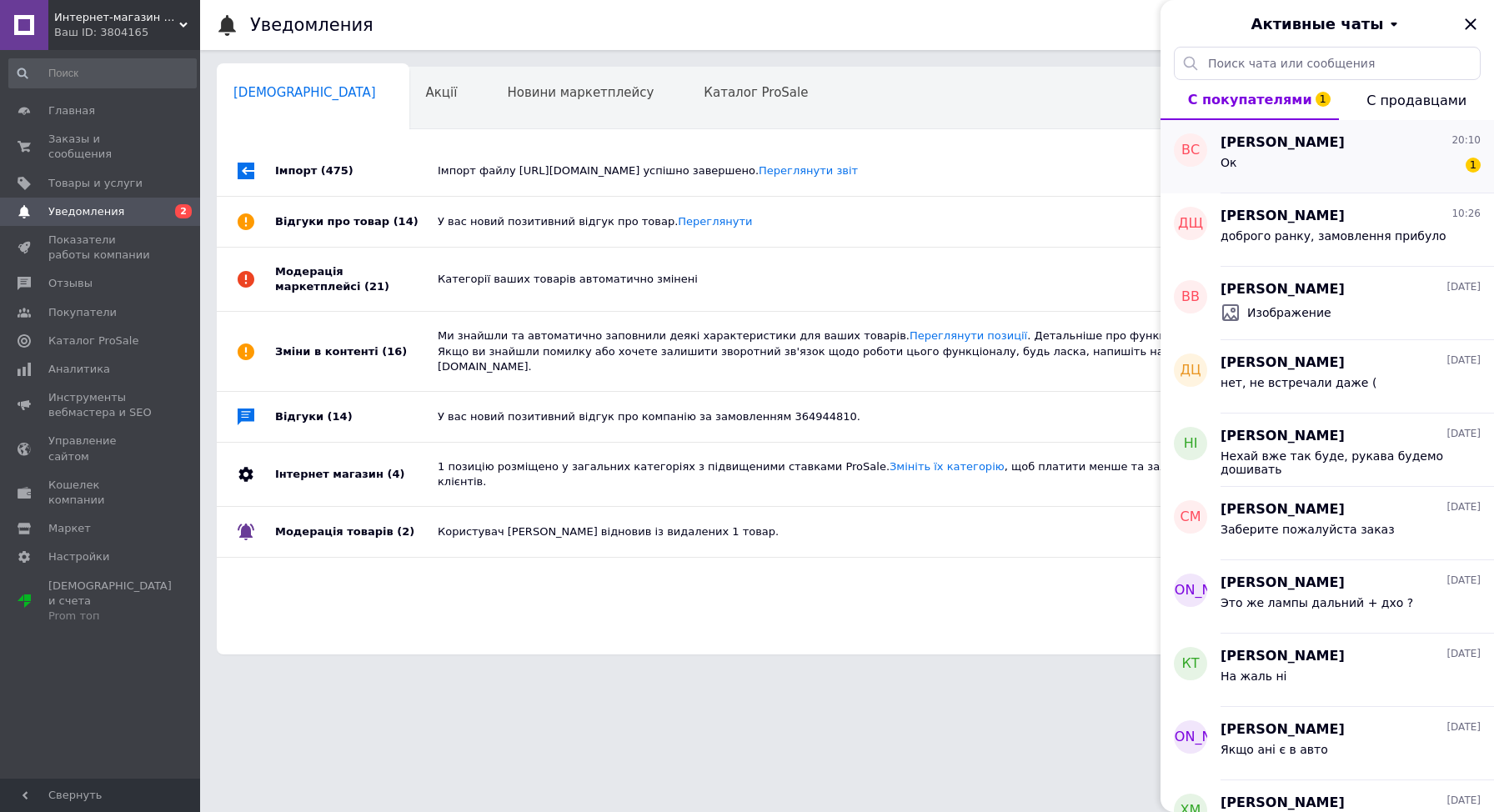
click at [1310, 132] on div "Вероніка Саввова 20:10 Ок 1" at bounding box center [1358, 156] width 274 height 73
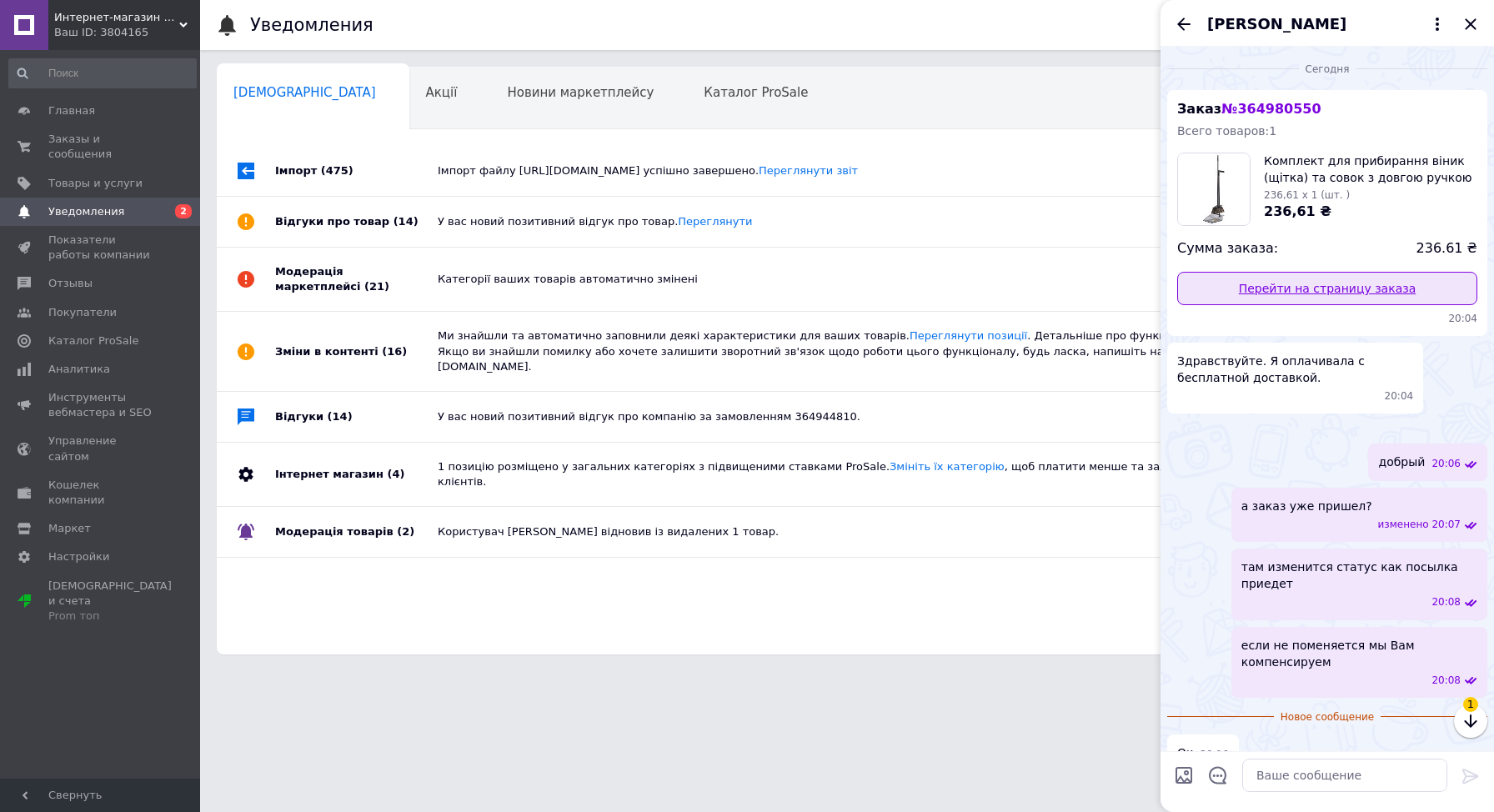
scroll to position [141, 0]
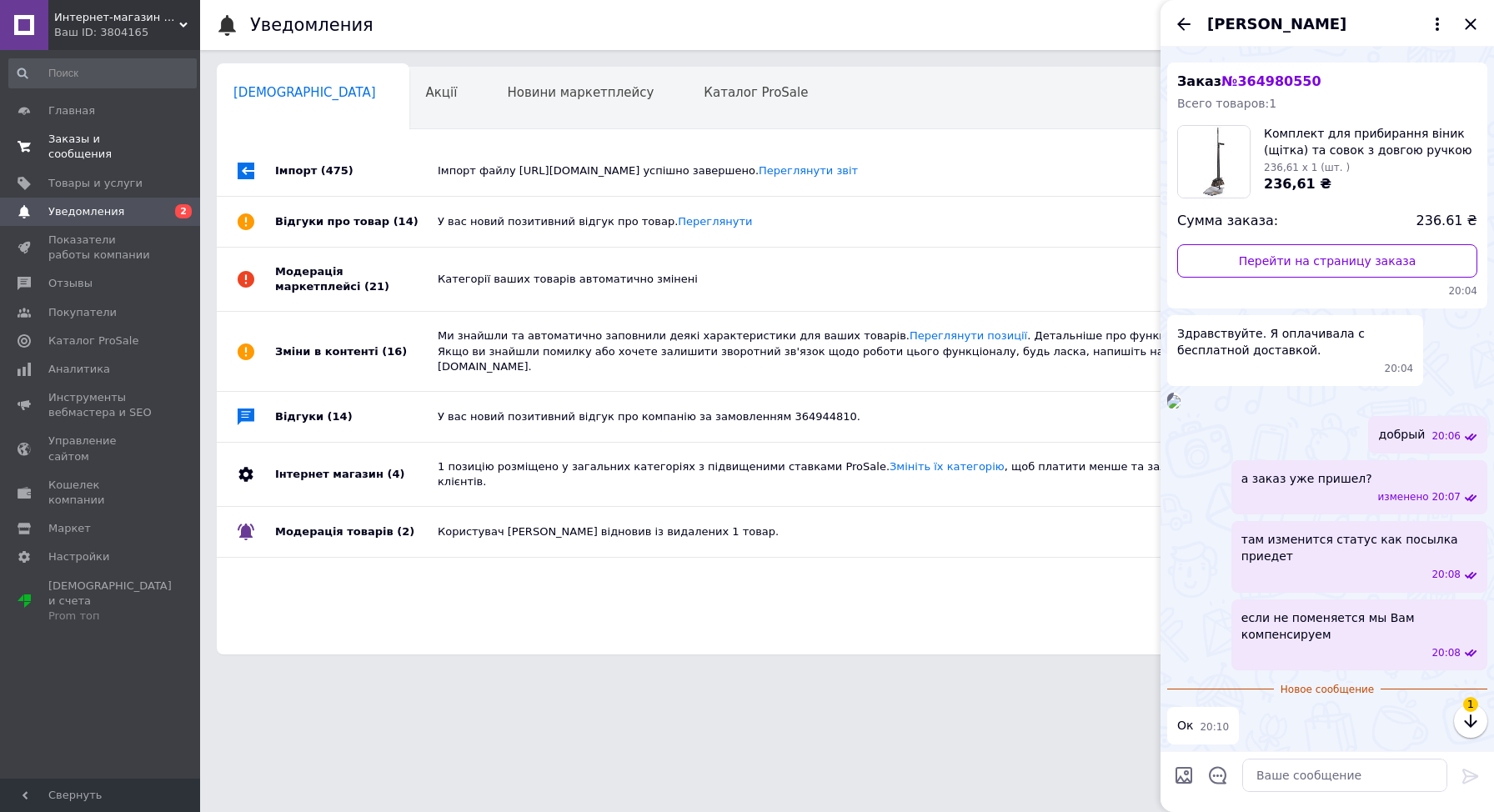
click at [60, 134] on span "Заказы и сообщения" at bounding box center [102, 147] width 106 height 30
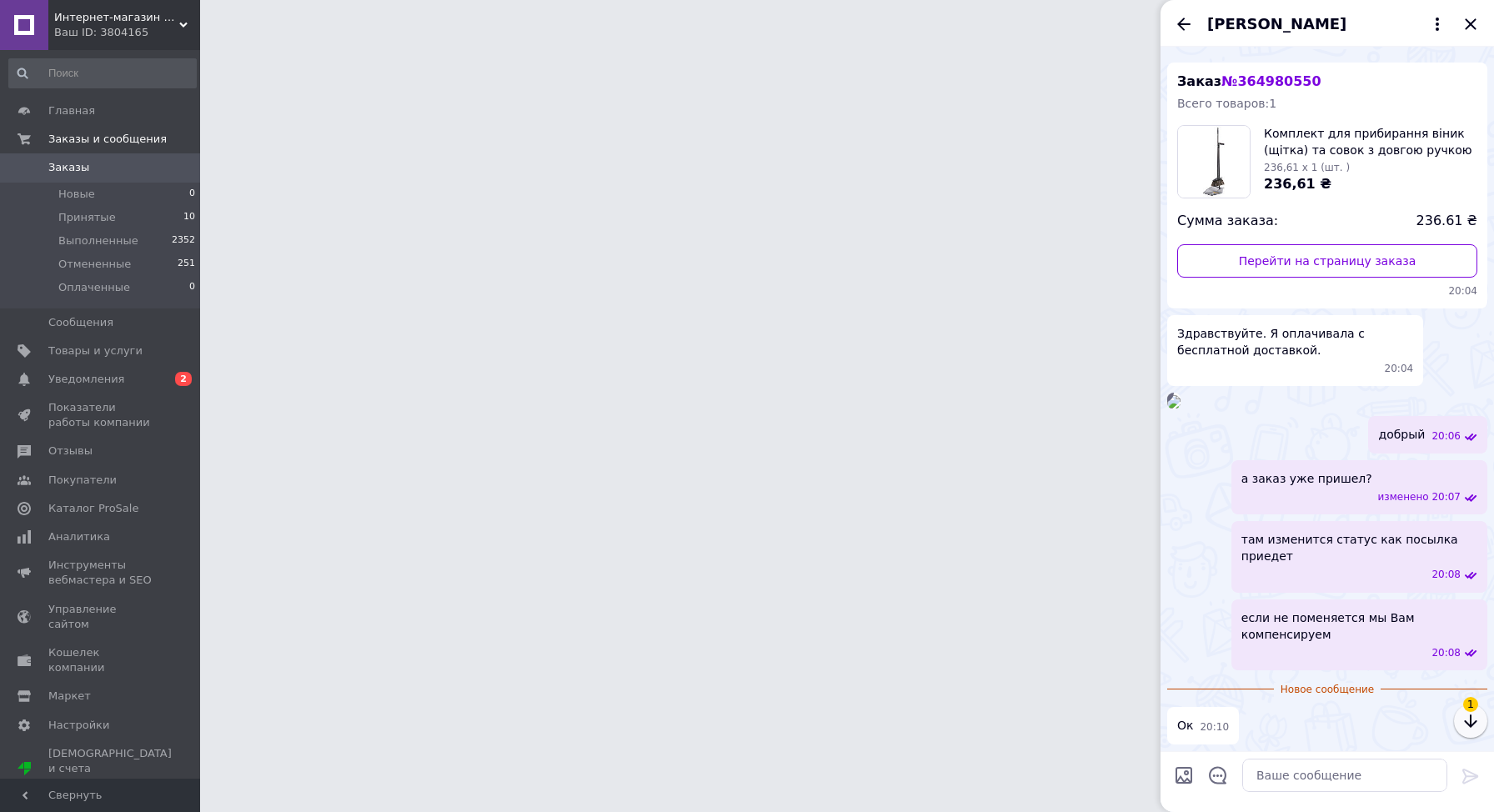
click at [1476, 718] on icon "button" at bounding box center [1471, 721] width 20 height 20
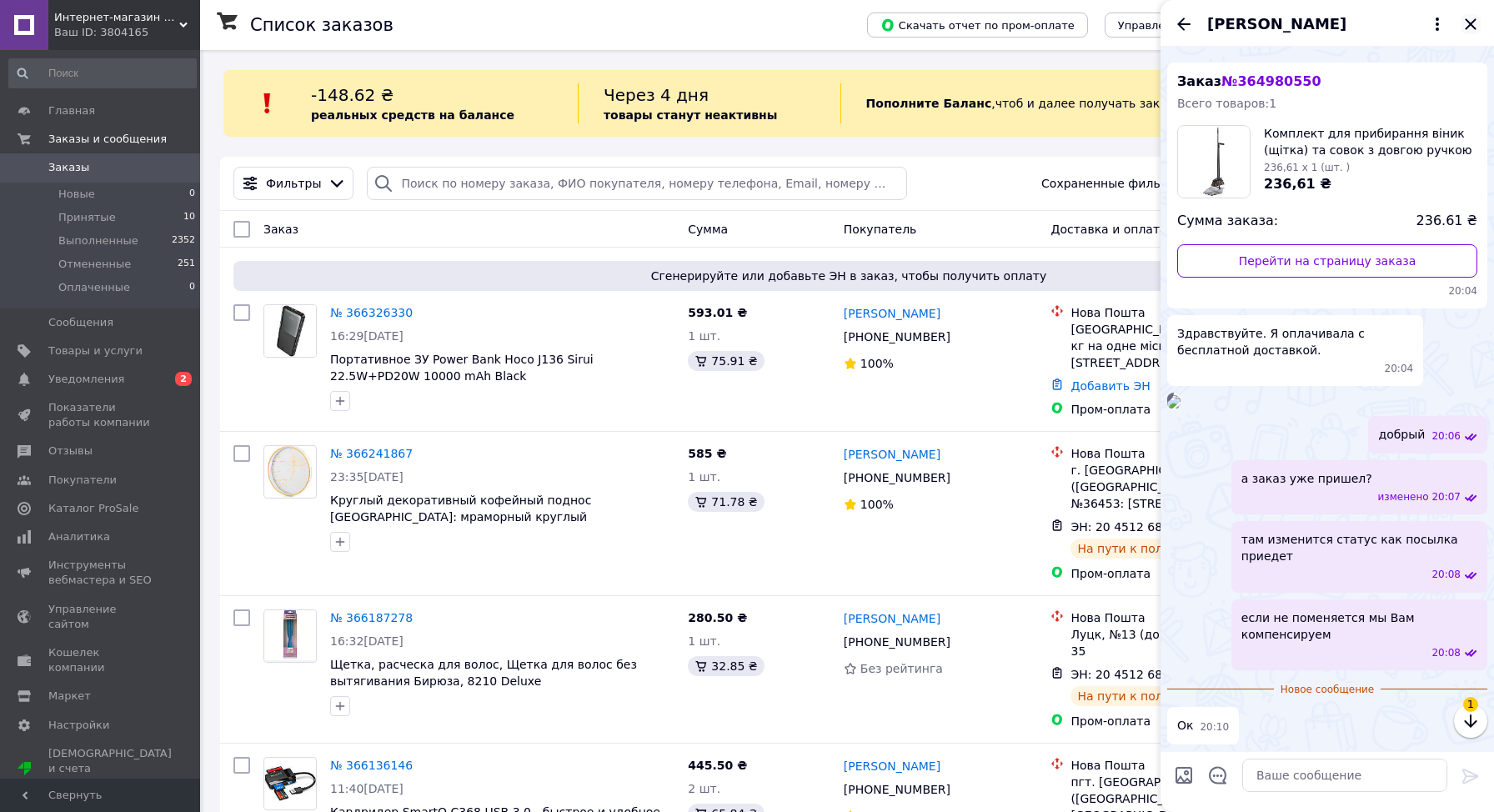
click at [1475, 15] on icon "Закрыть" at bounding box center [1471, 24] width 20 height 20
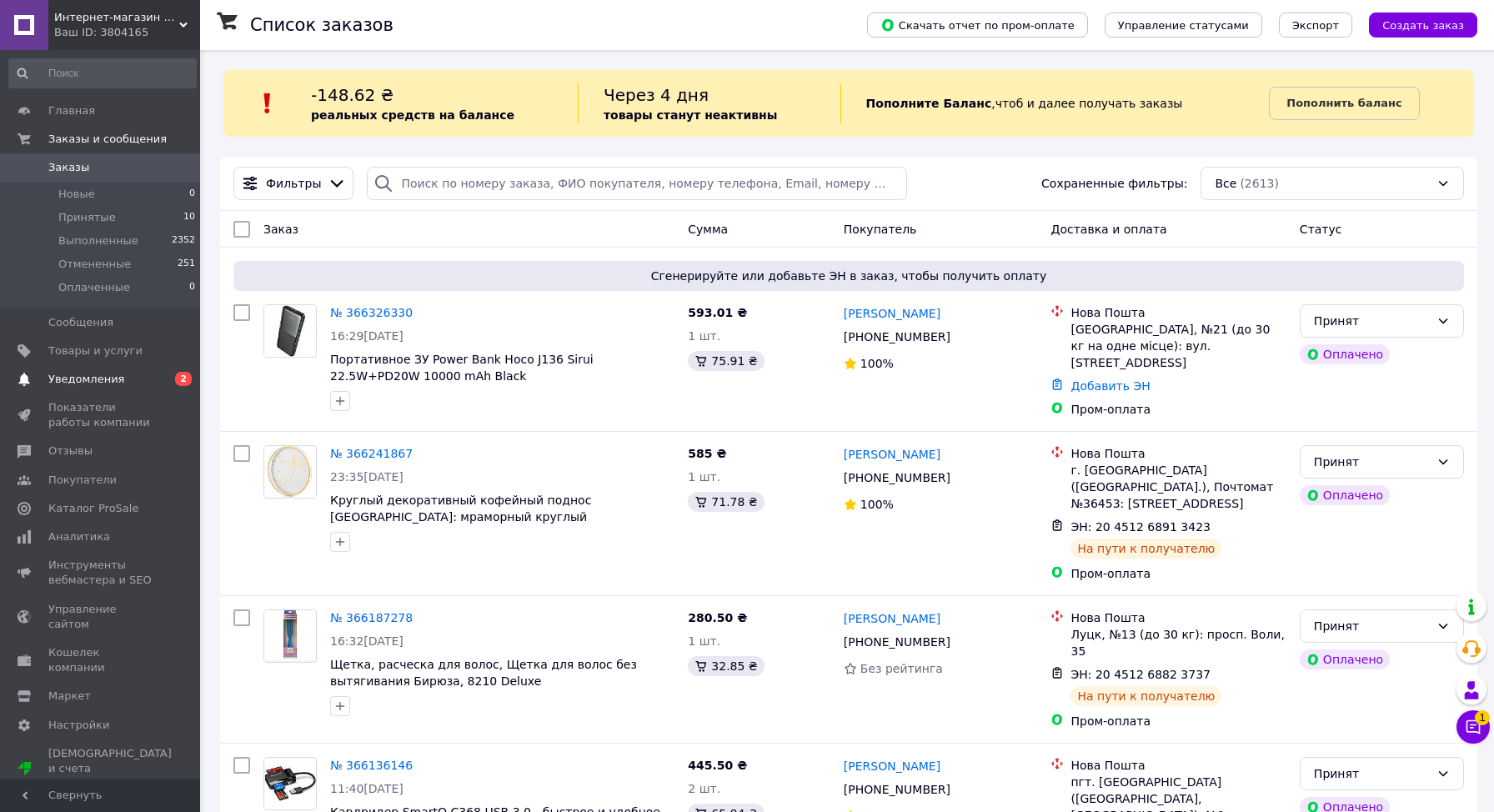
click at [110, 375] on span "Уведомления" at bounding box center [87, 379] width 76 height 15
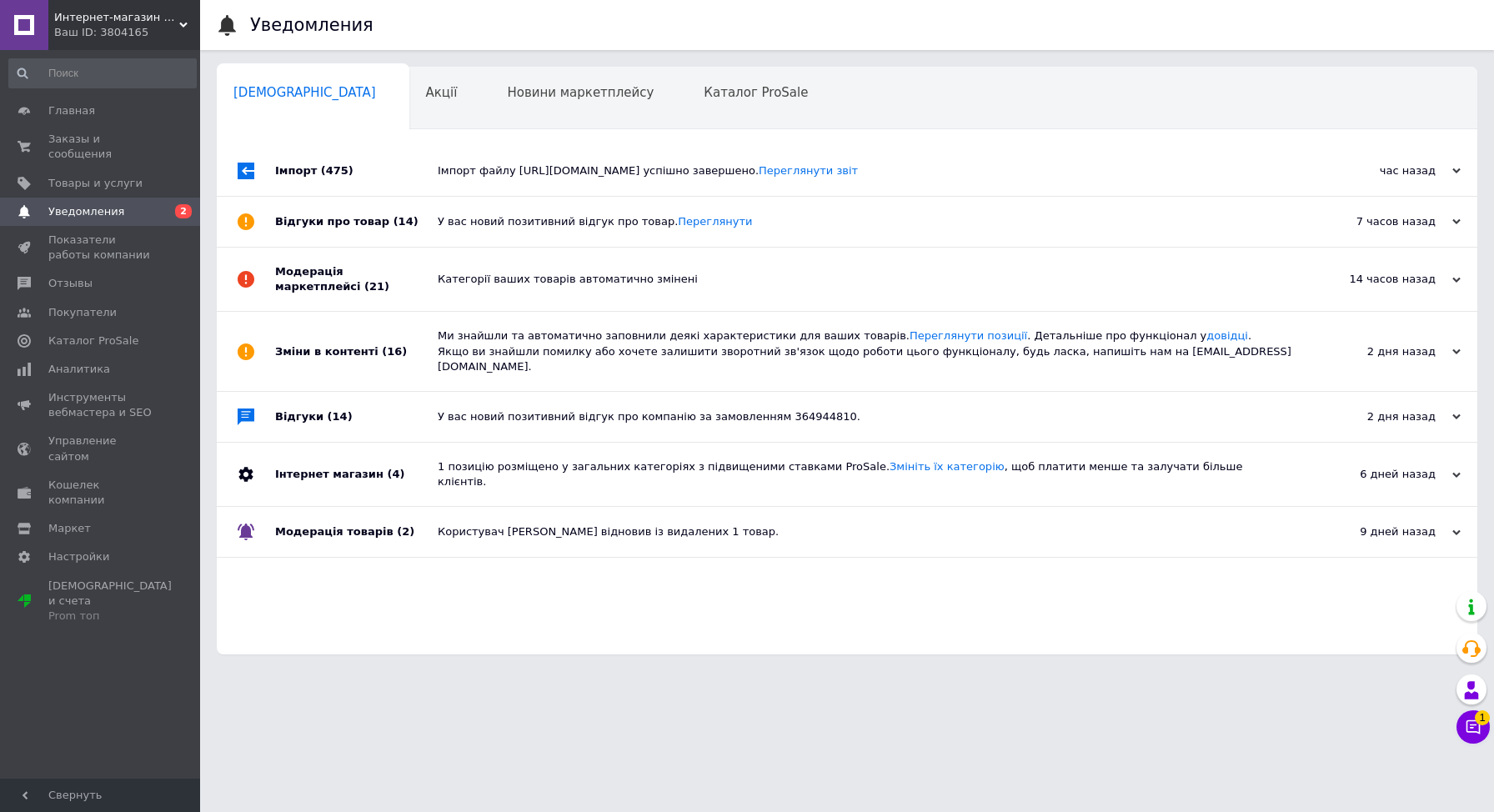
click at [299, 177] on div "Імпорт (475)" at bounding box center [357, 170] width 162 height 50
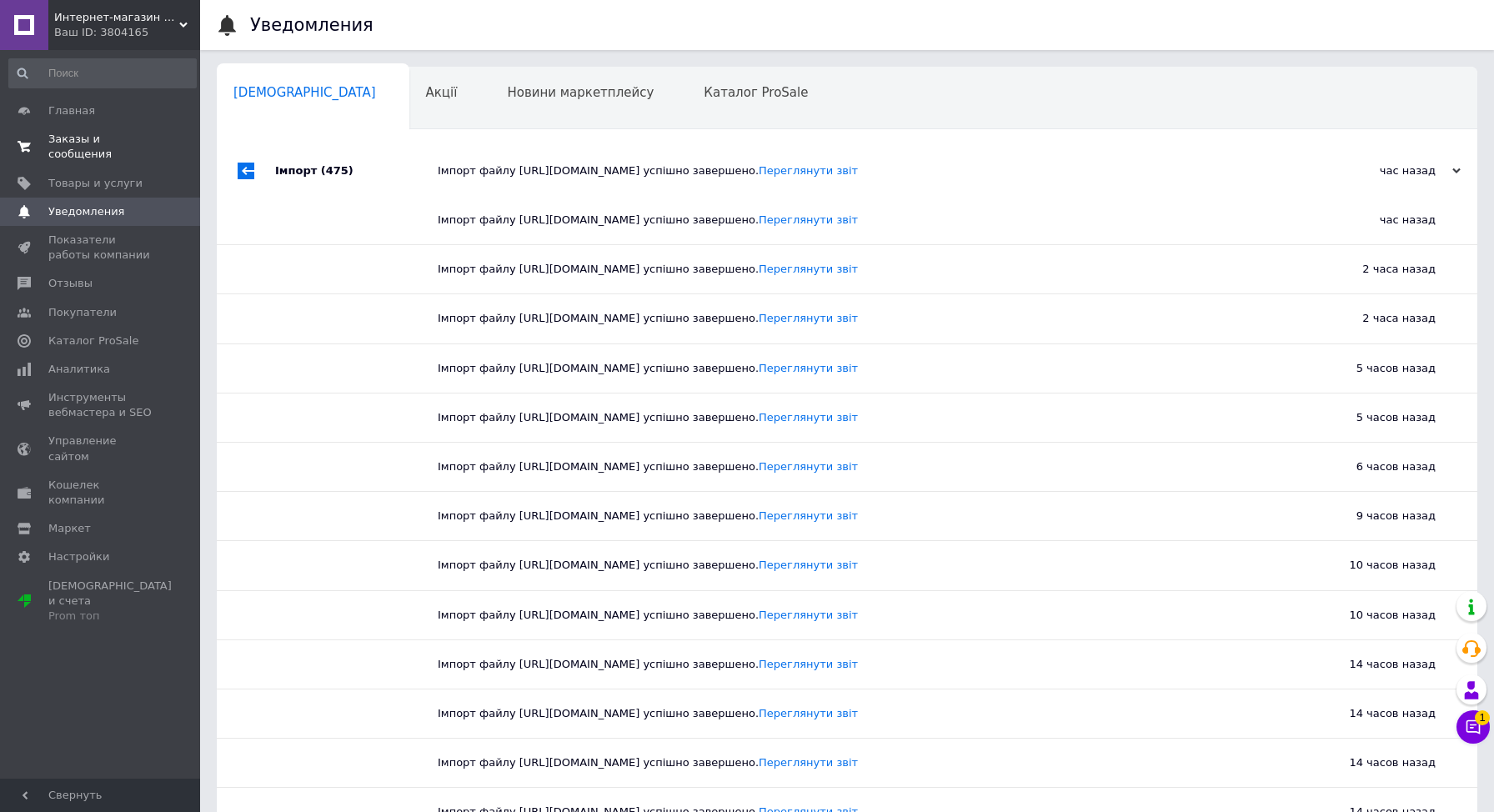
click at [81, 147] on span "Заказы и сообщения" at bounding box center [102, 147] width 106 height 30
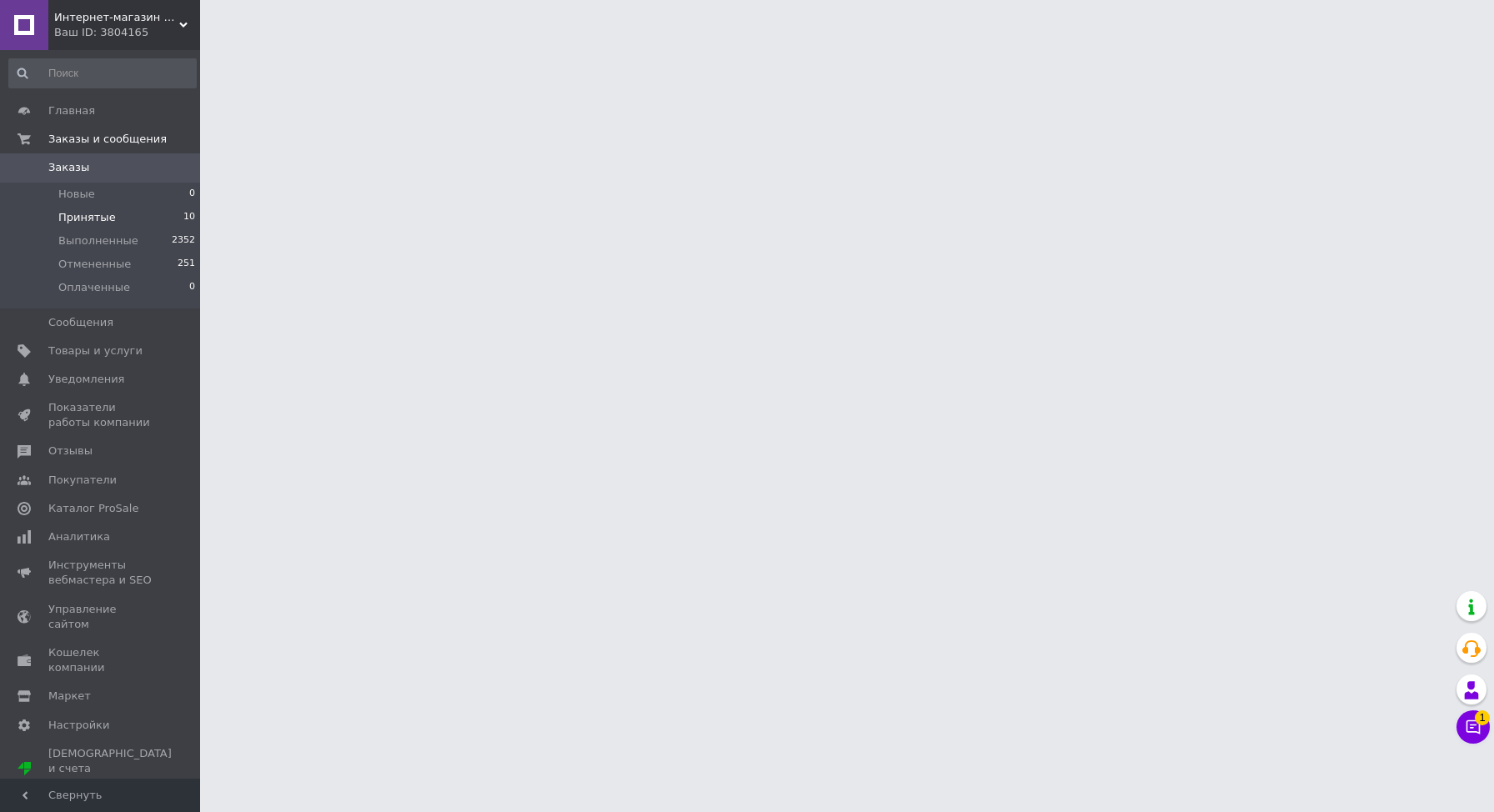
click at [99, 207] on li "Принятые 10" at bounding box center [102, 217] width 205 height 23
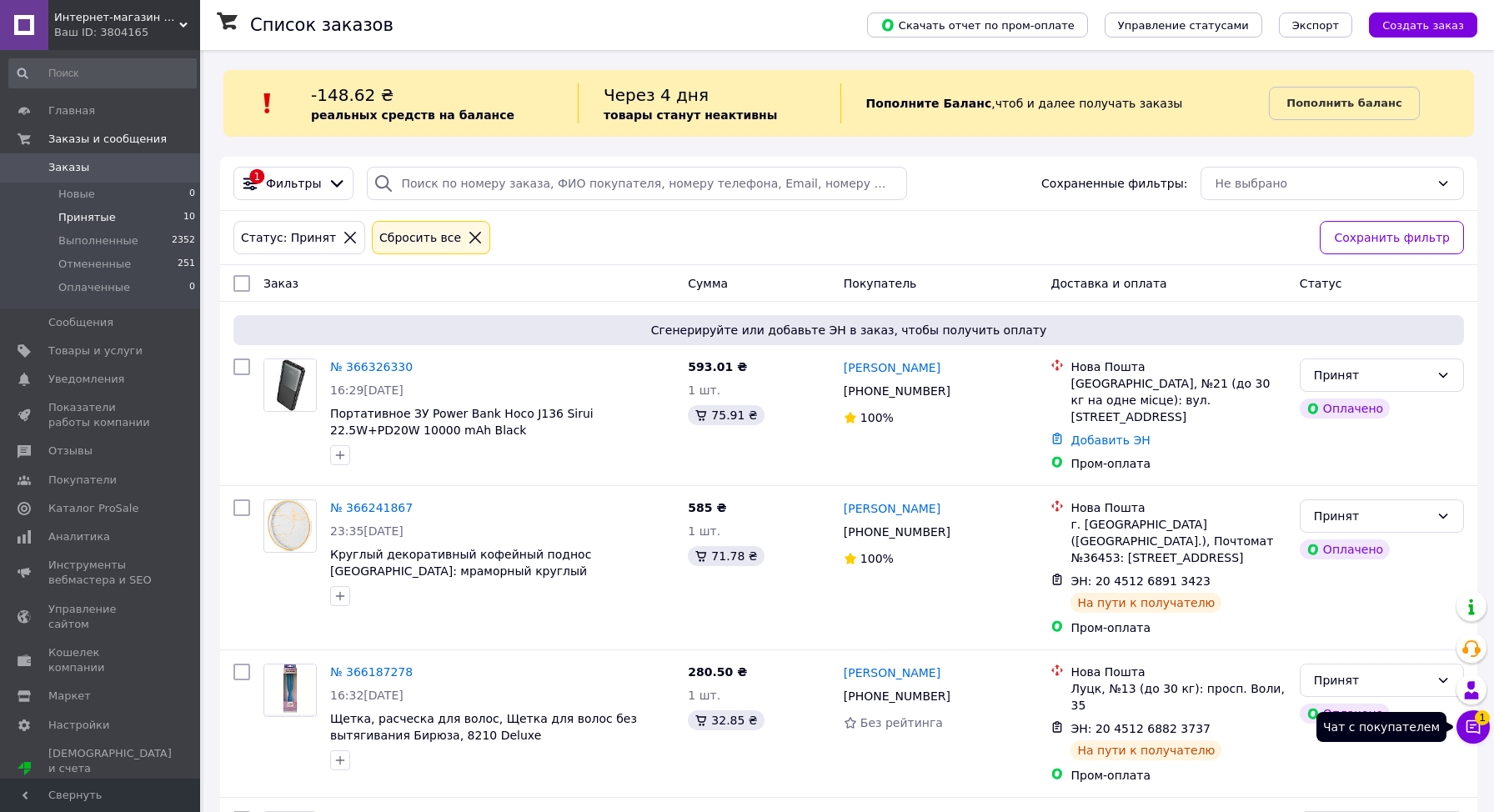
click at [1471, 726] on icon at bounding box center [1473, 726] width 17 height 17
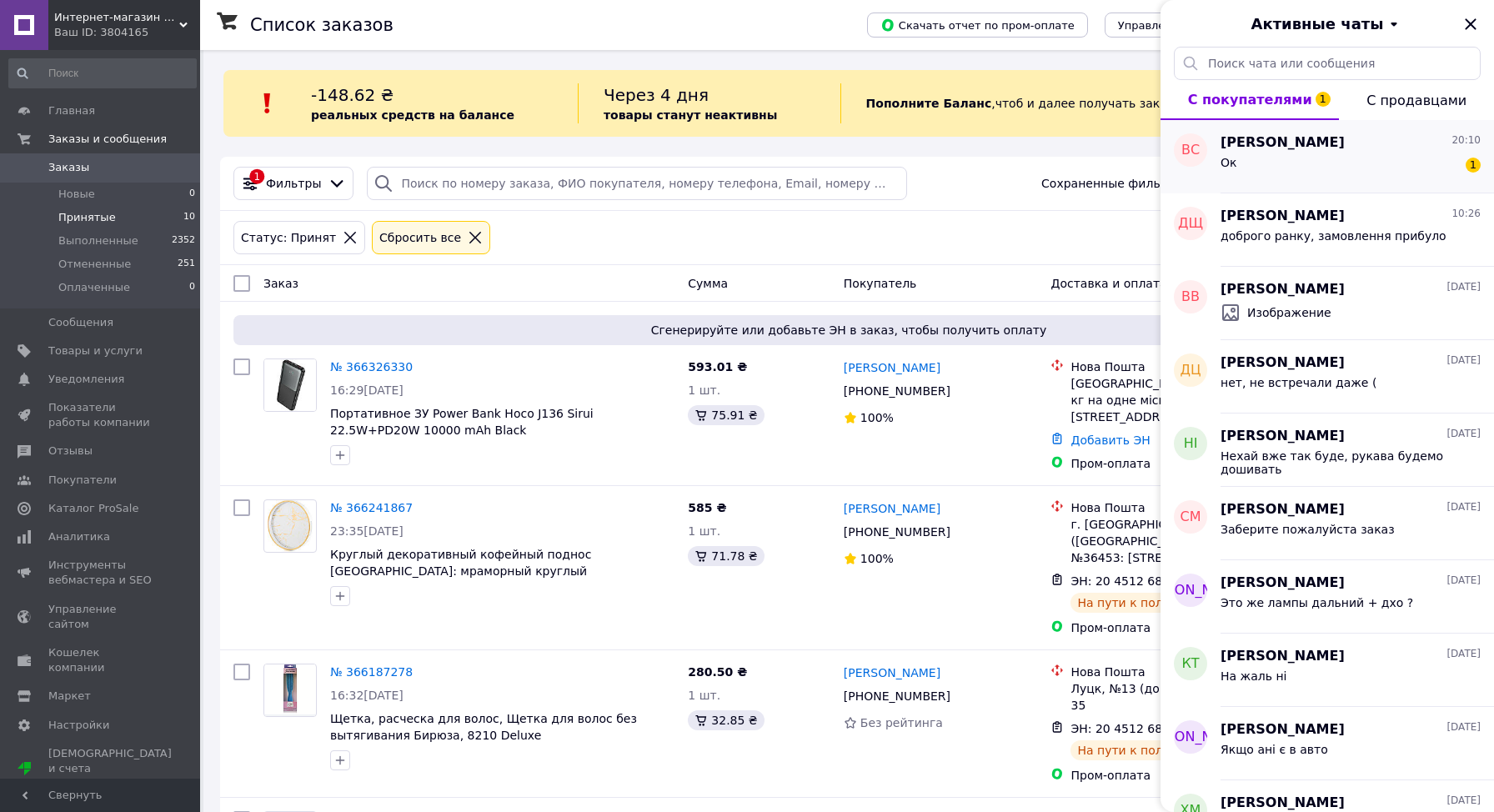
click at [1248, 170] on div "Ок 1" at bounding box center [1351, 166] width 260 height 26
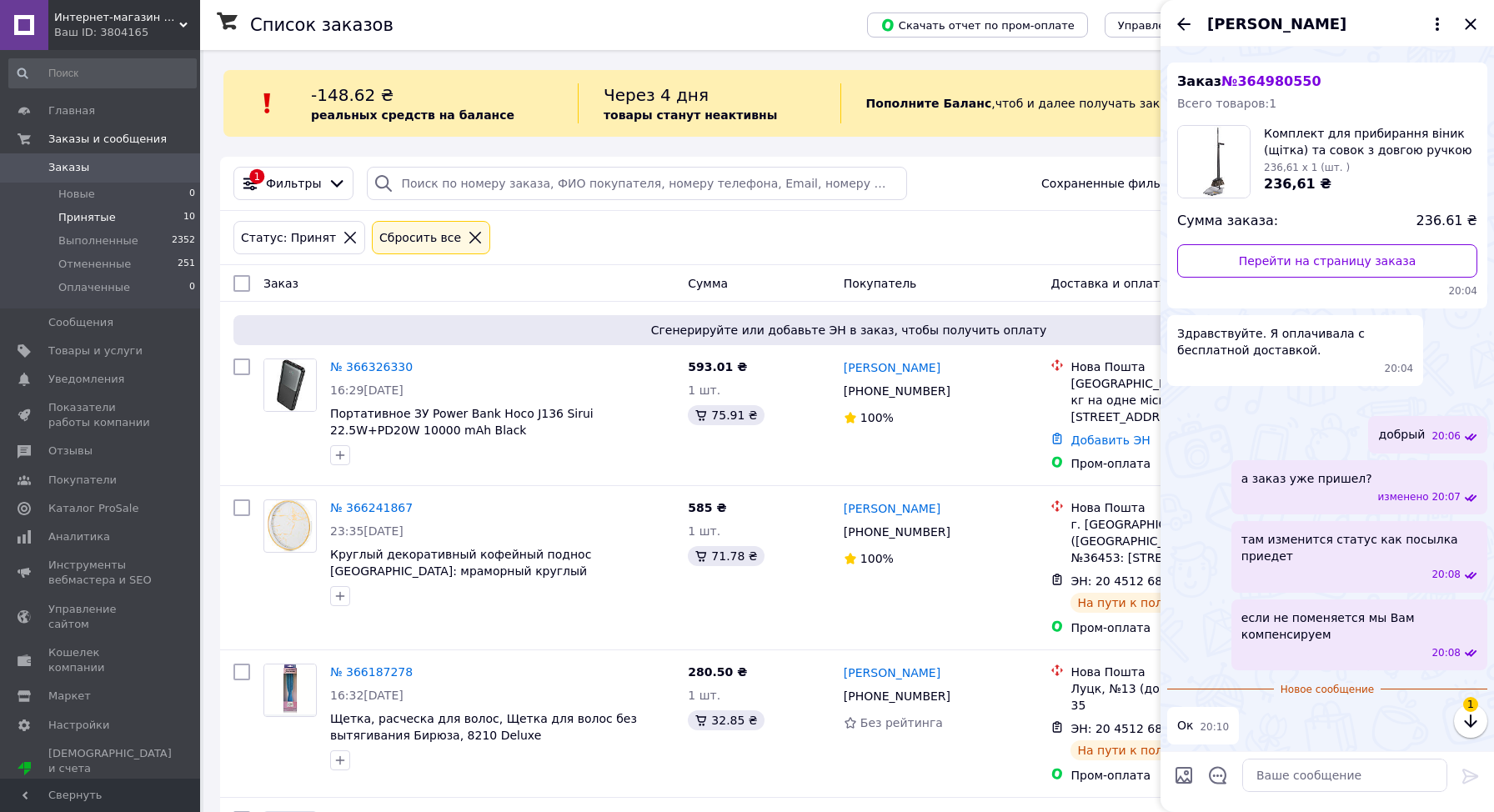
scroll to position [244, 0]
click at [271, 456] on div at bounding box center [290, 412] width 67 height 120
click at [663, 596] on div at bounding box center [502, 596] width 351 height 26
click at [1476, 23] on icon "Закрыть" at bounding box center [1471, 24] width 20 height 20
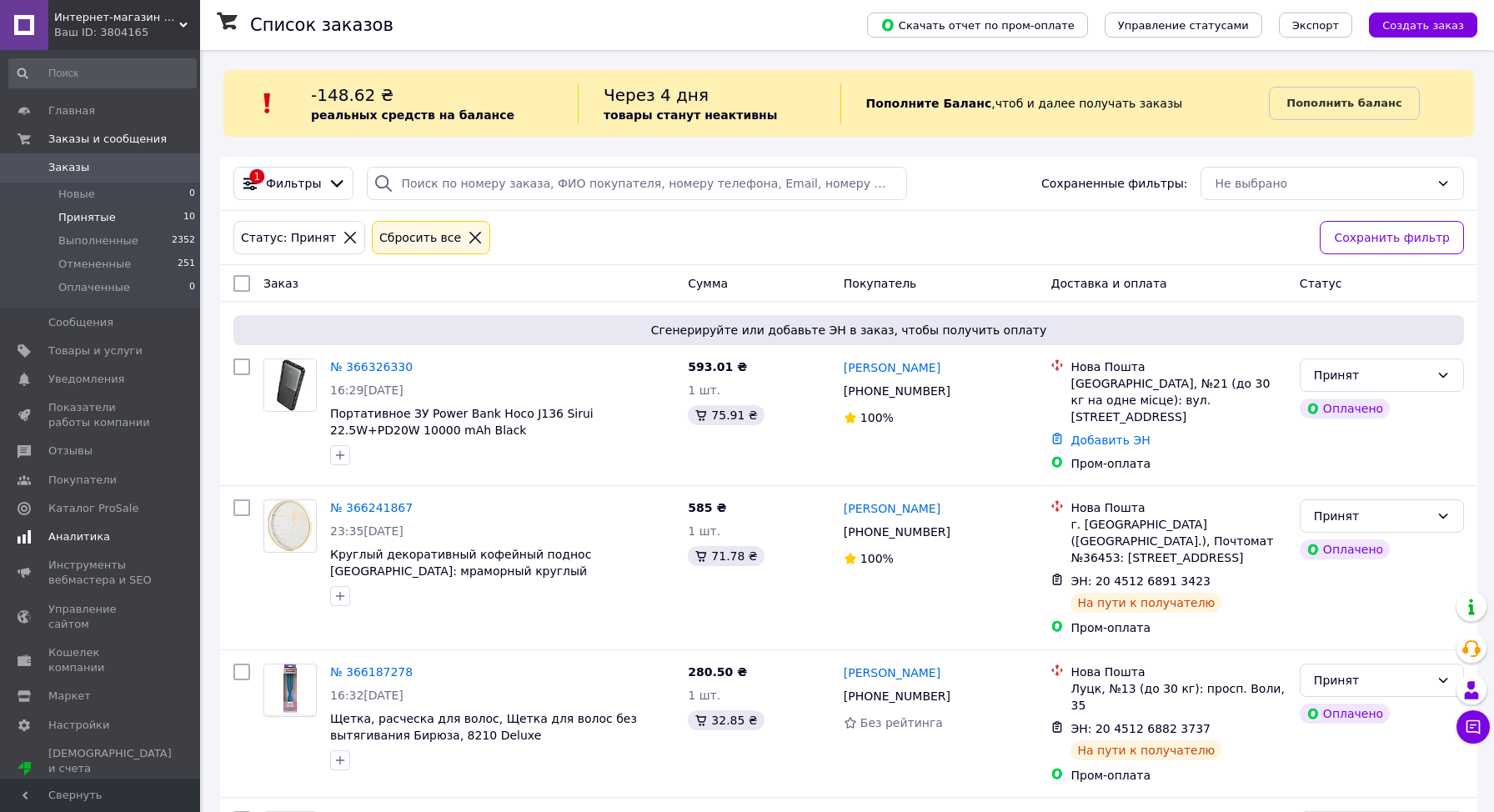
click at [90, 536] on span "Аналитика" at bounding box center [79, 537] width 62 height 15
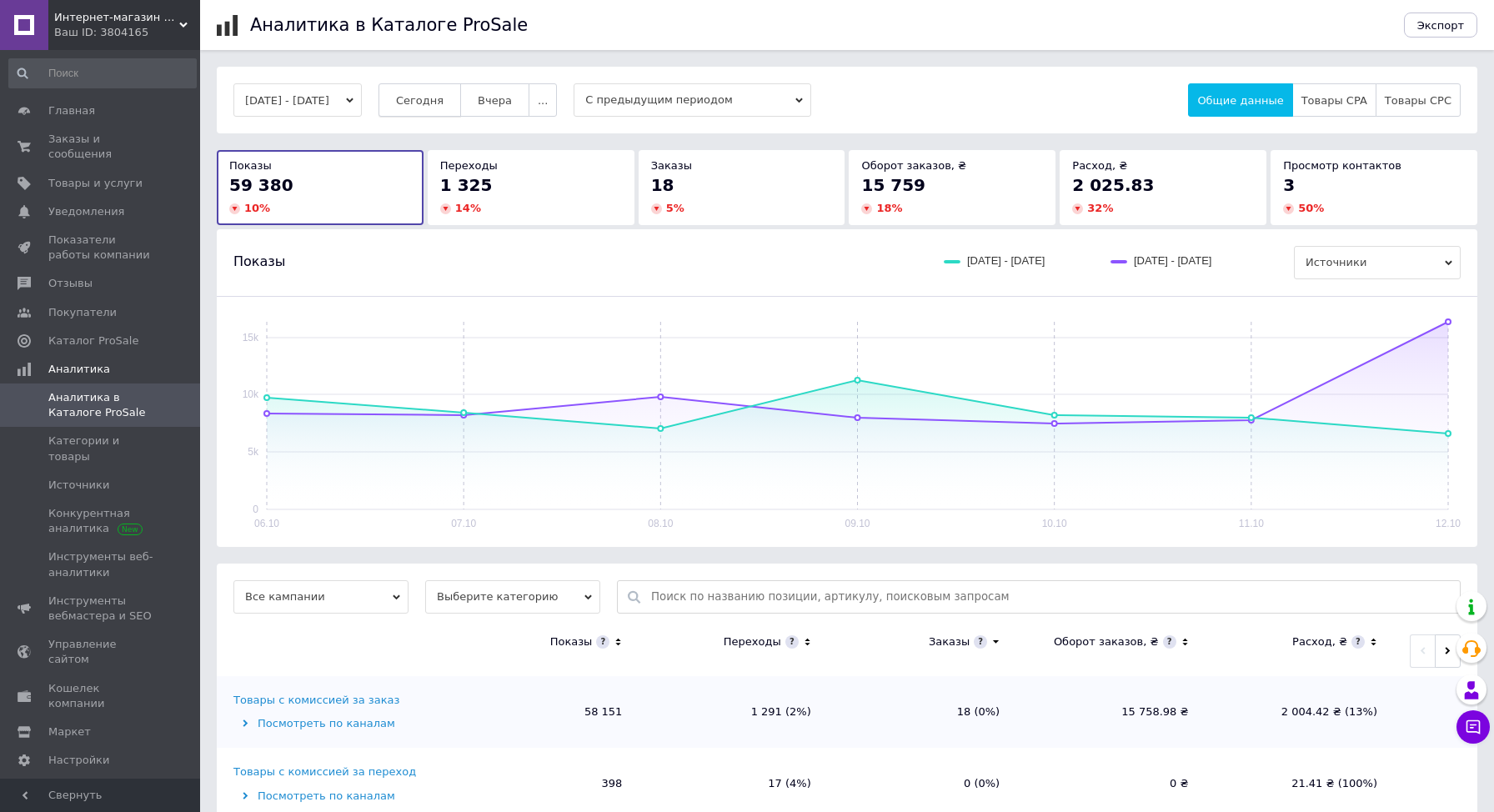
click at [443, 102] on span "Сегодня" at bounding box center [420, 101] width 48 height 12
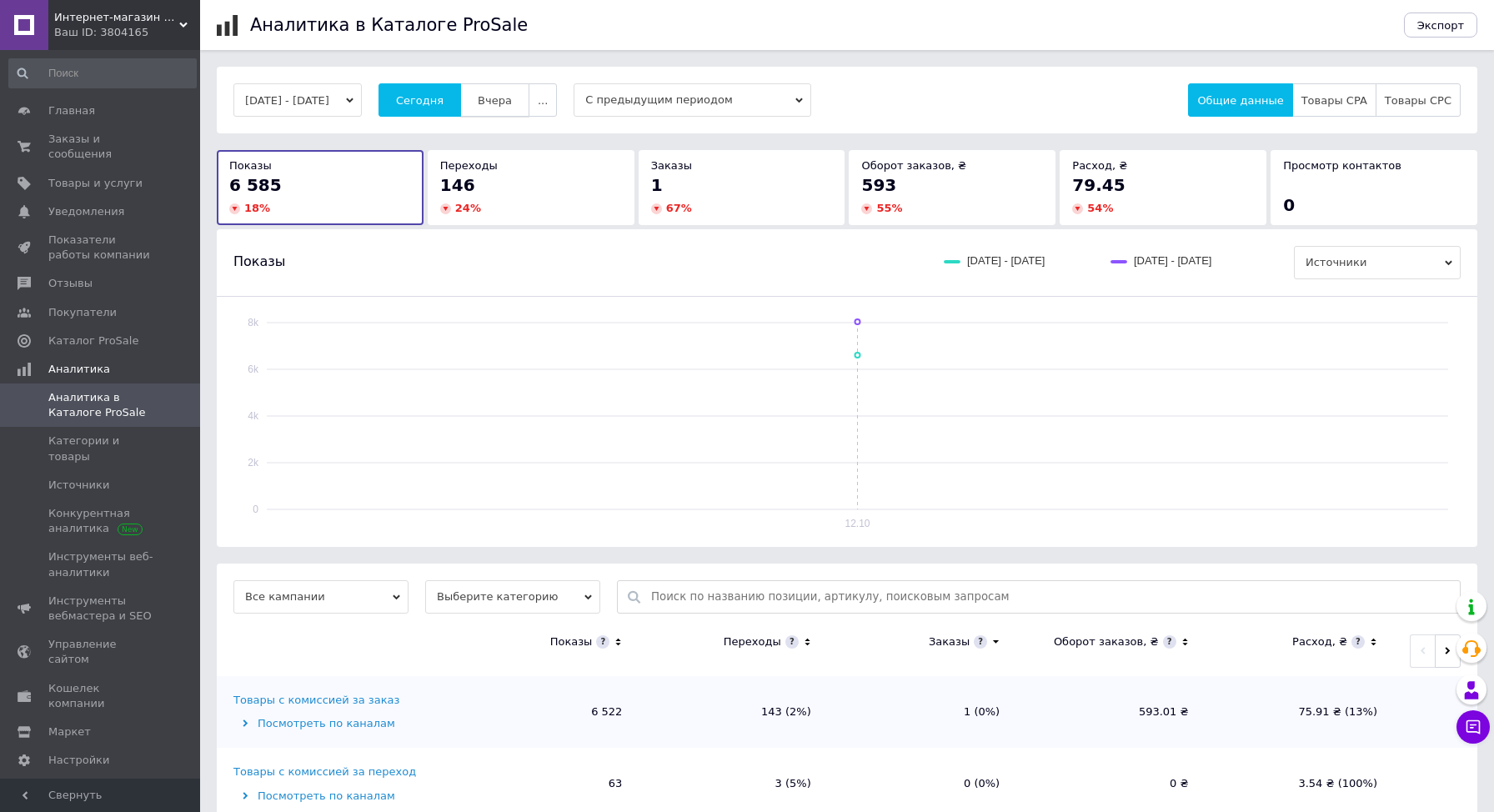
click at [512, 97] on span "Вчера" at bounding box center [494, 101] width 34 height 12
click at [82, 182] on span "Товары и услуги" at bounding box center [95, 183] width 94 height 15
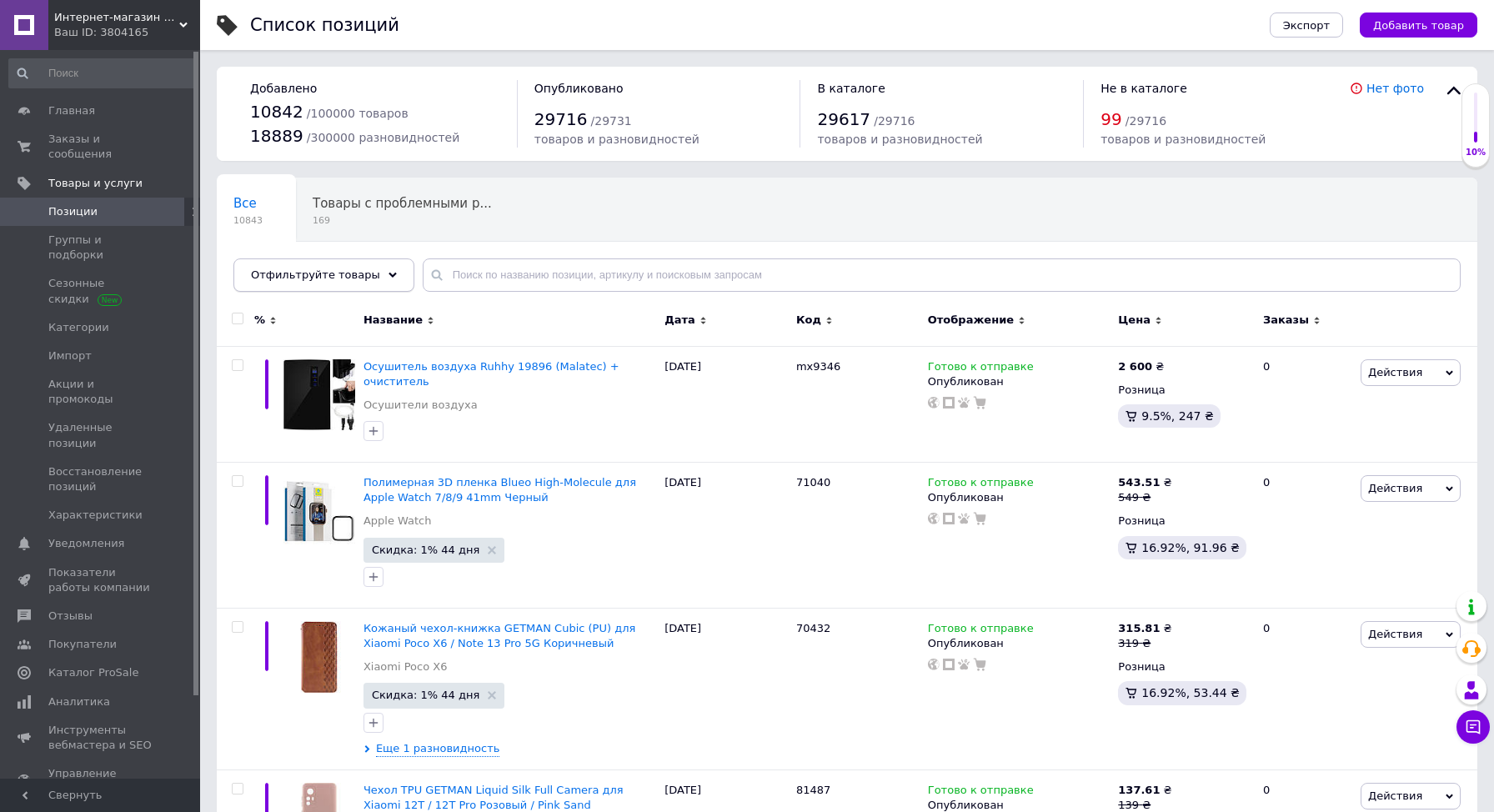
click at [389, 272] on icon at bounding box center [392, 274] width 8 height 8
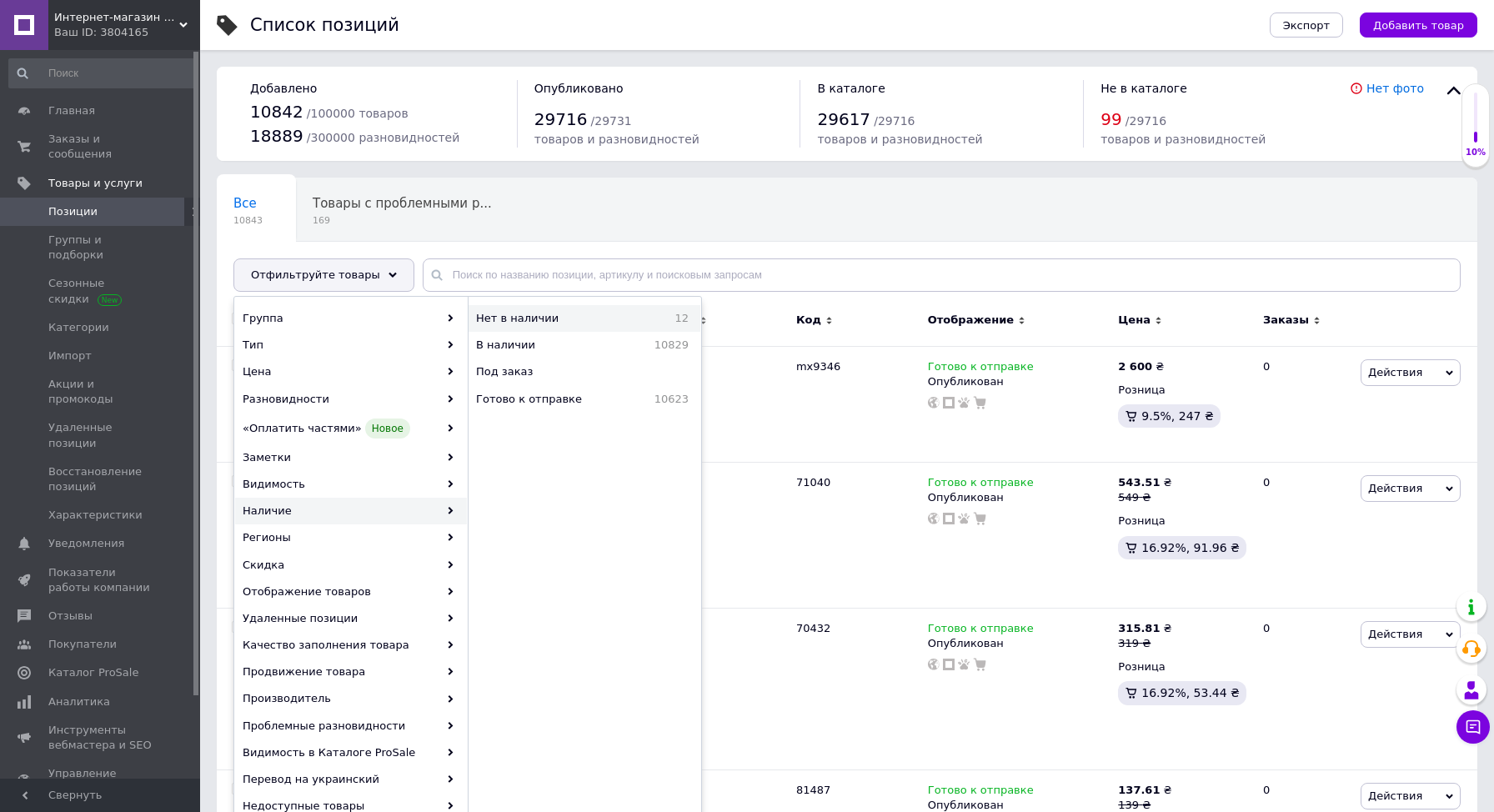
click at [592, 318] on span "Нет в наличии" at bounding box center [560, 318] width 168 height 15
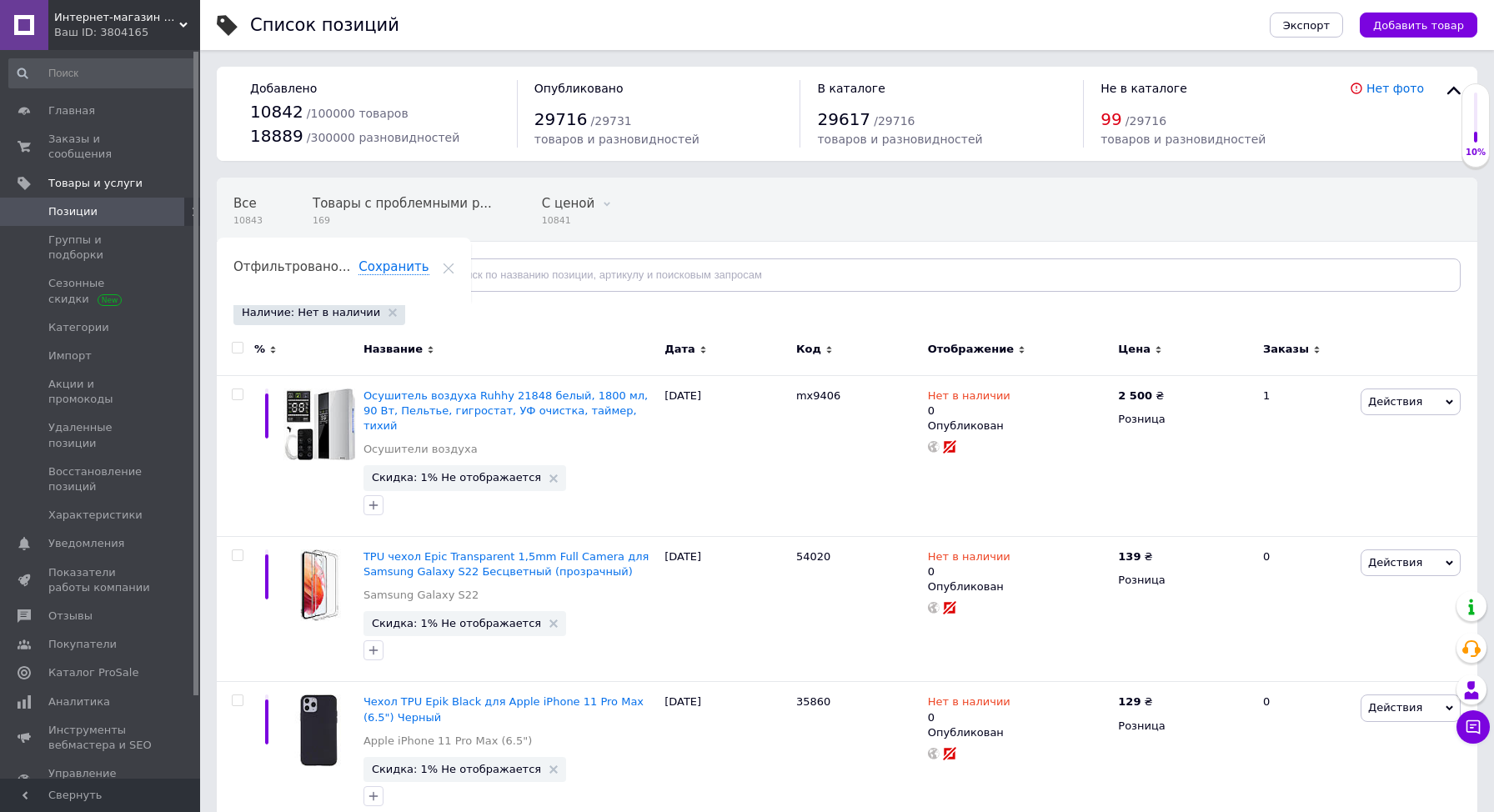
click at [233, 349] on input "checkbox" at bounding box center [238, 348] width 11 height 11
checkbox input "true"
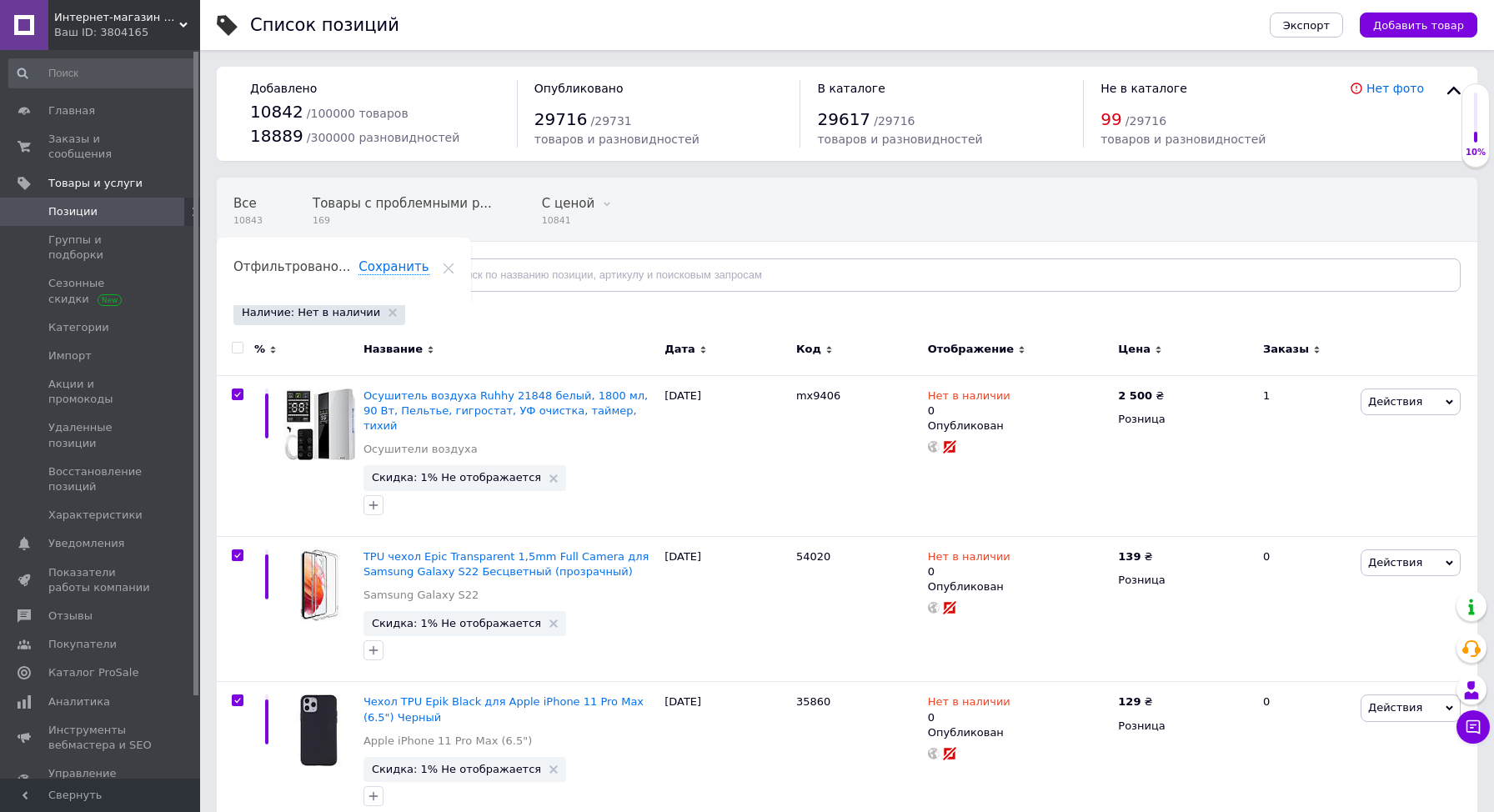
checkbox input "true"
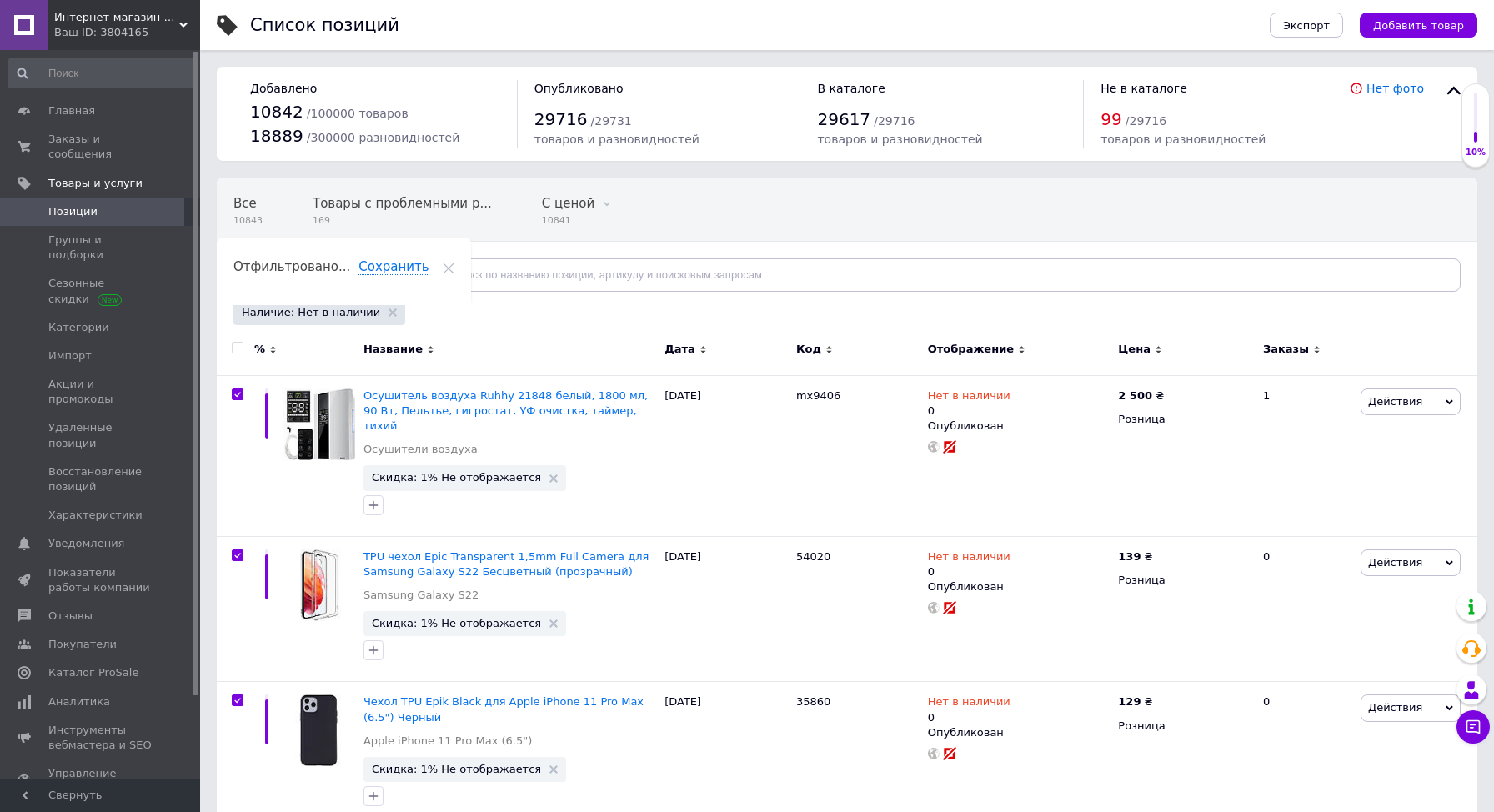
checkbox input "true"
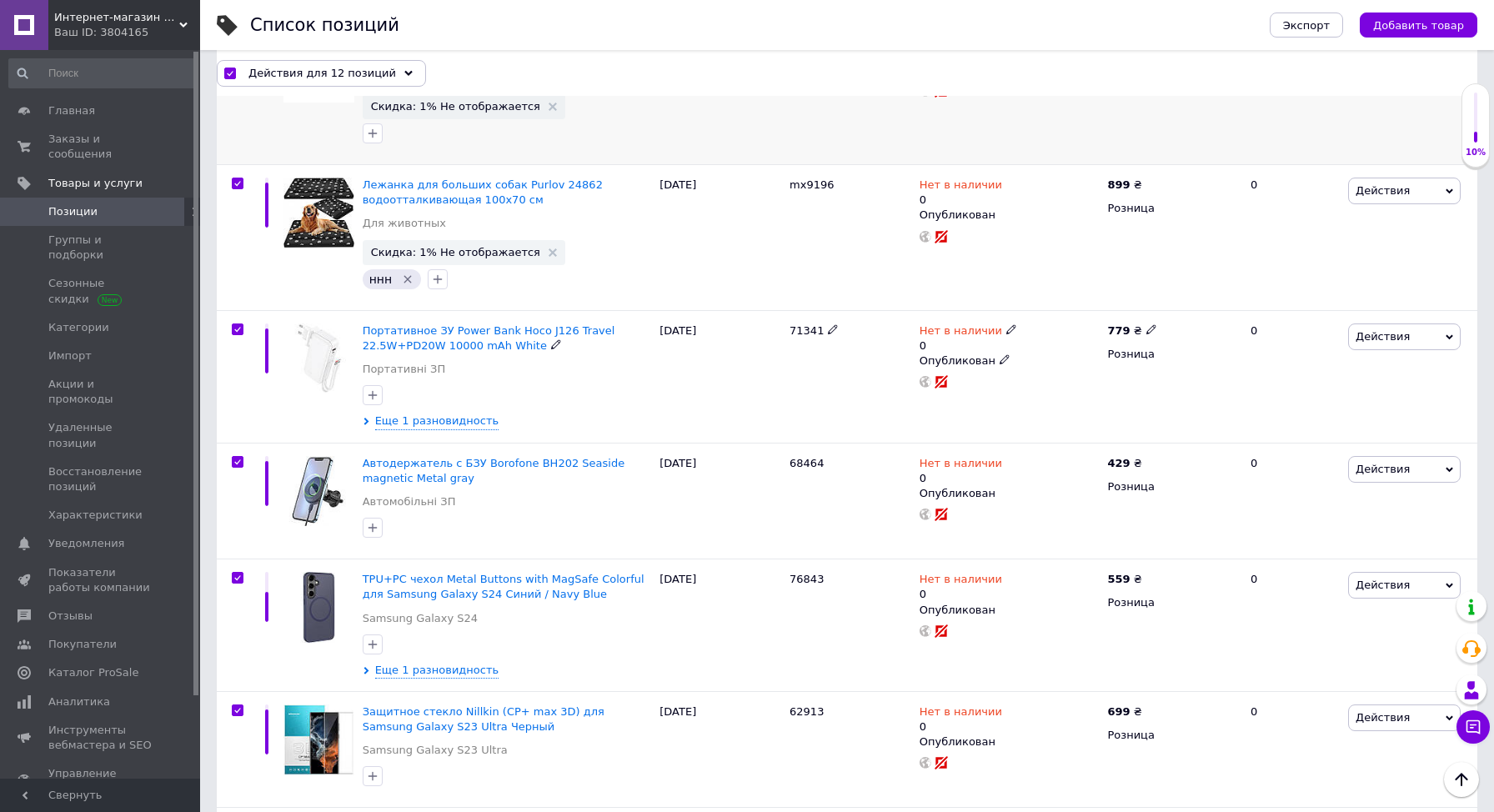
scroll to position [1213, 0]
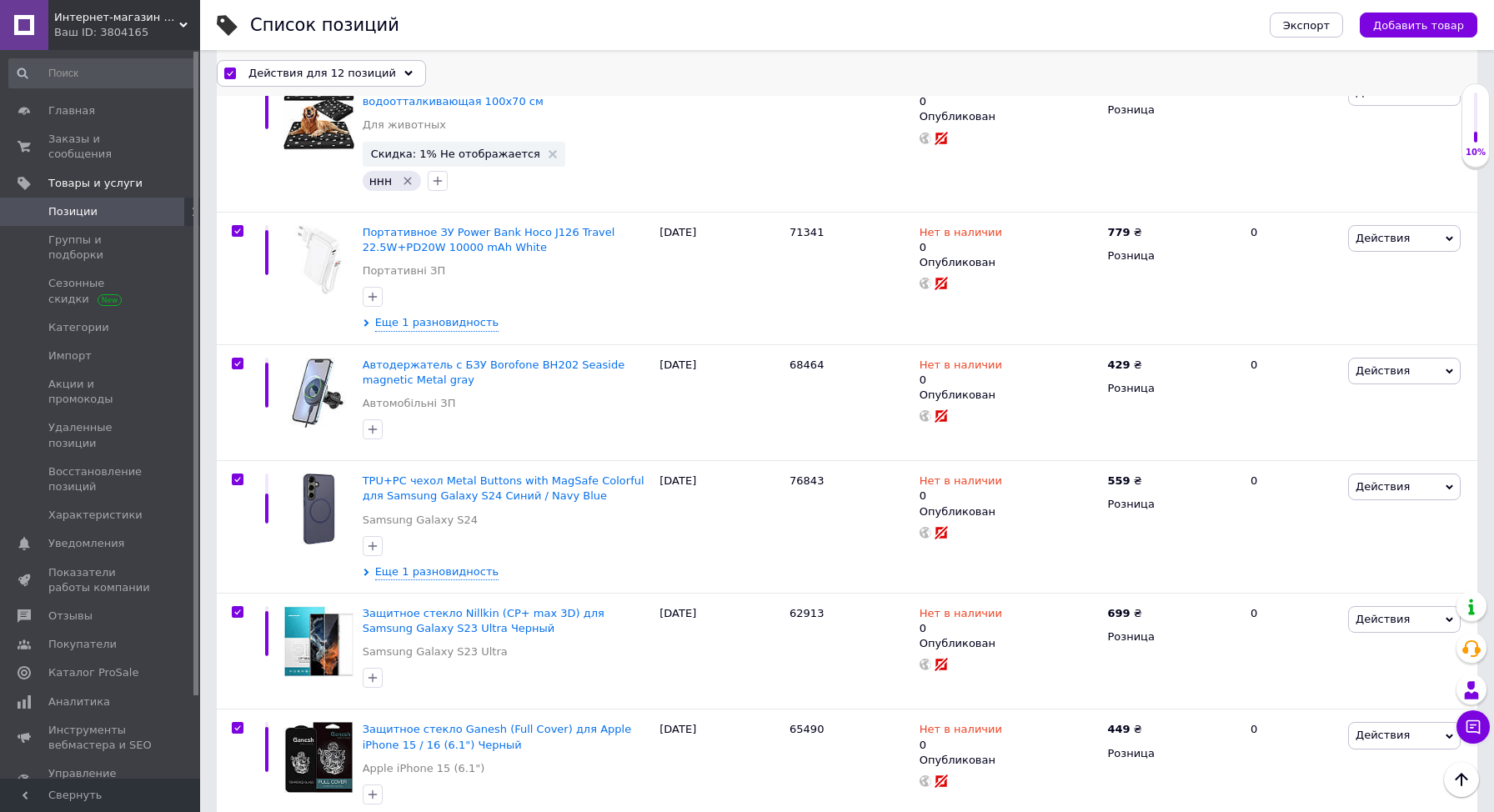
click at [351, 66] on span "Действия для 12 позиций" at bounding box center [321, 72] width 147 height 15
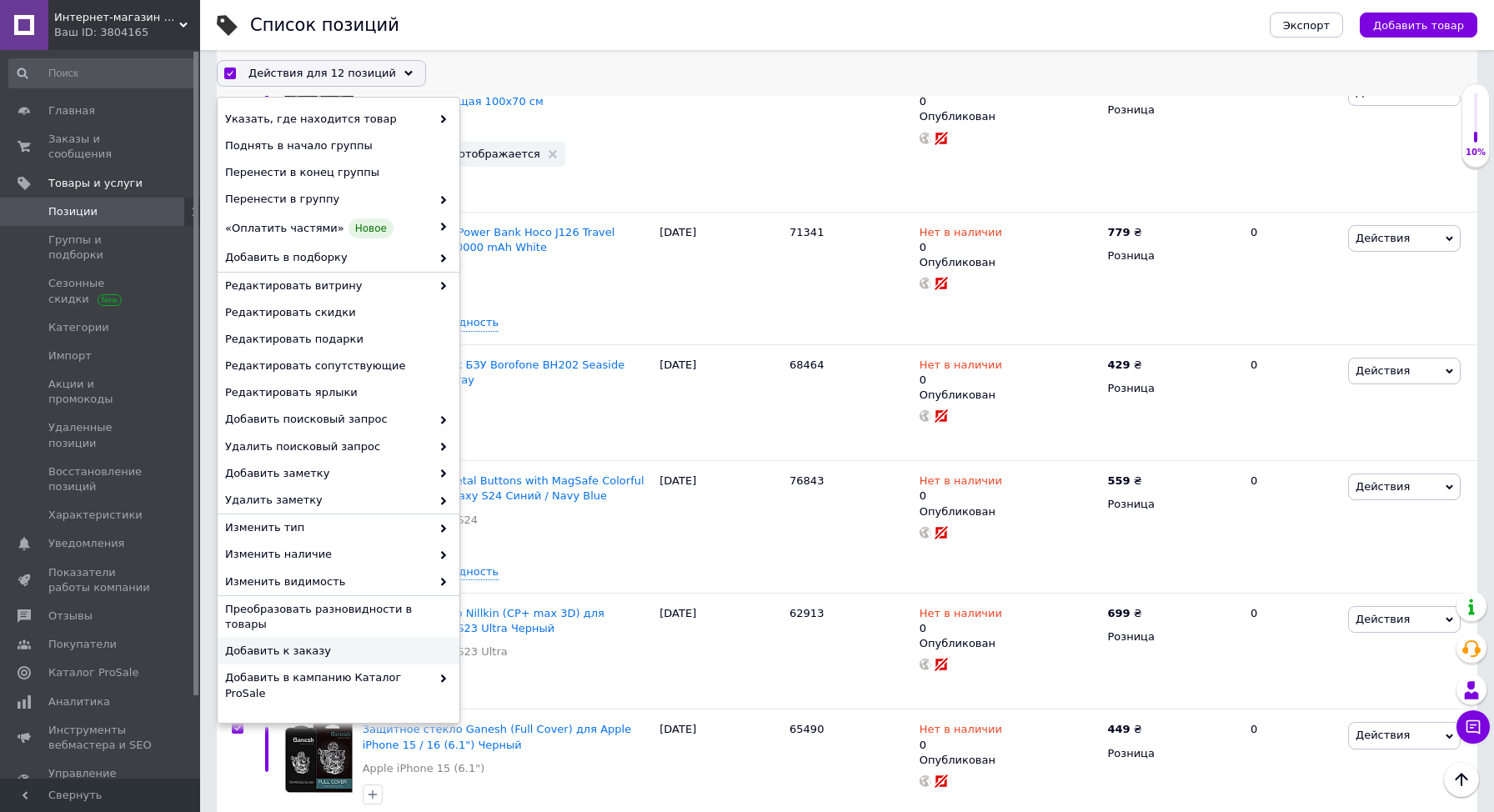
scroll to position [32, 0]
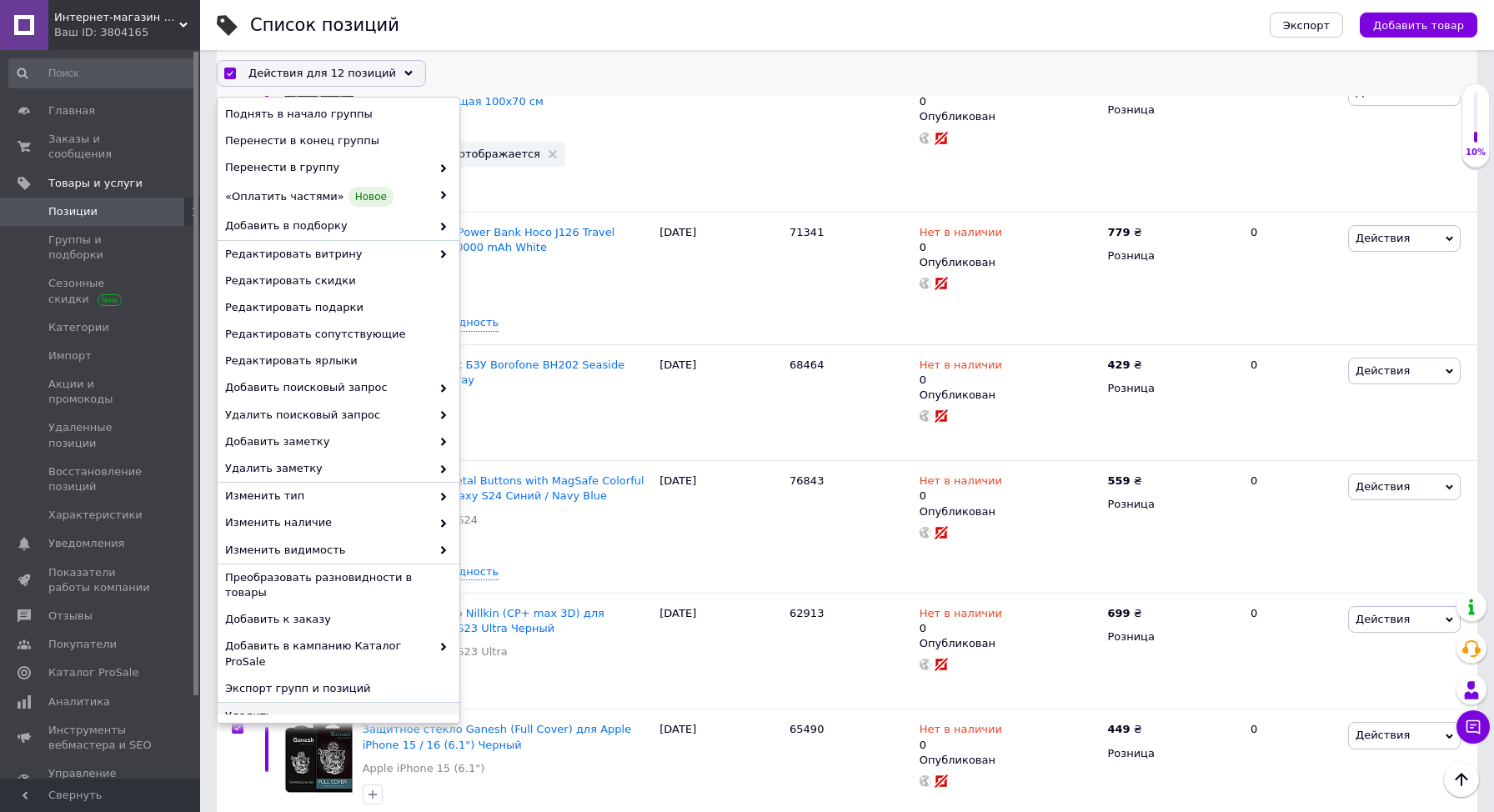
click at [255, 709] on span "Удалить" at bounding box center [336, 716] width 223 height 15
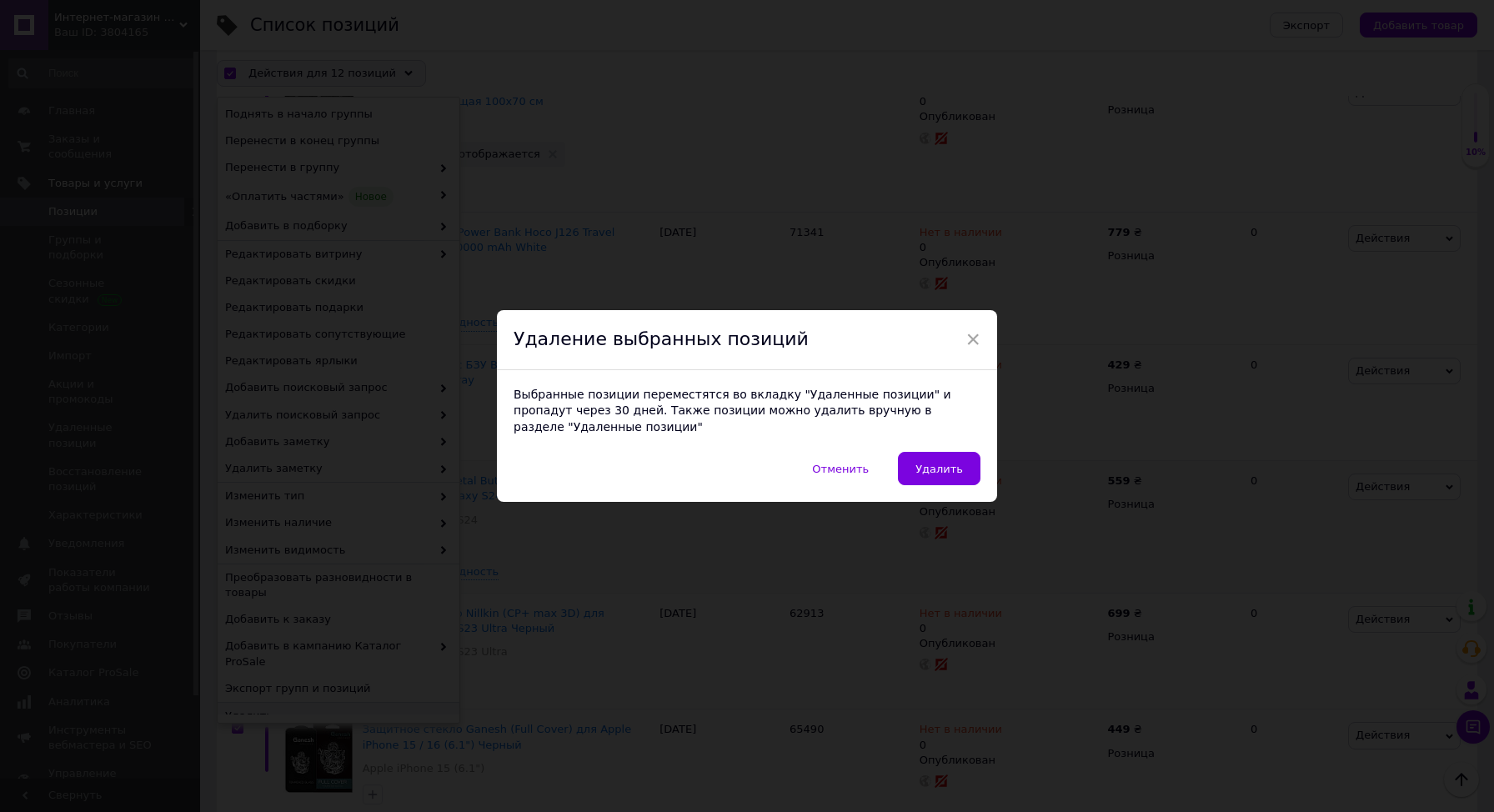
click at [939, 473] on span "Удалить" at bounding box center [939, 469] width 48 height 12
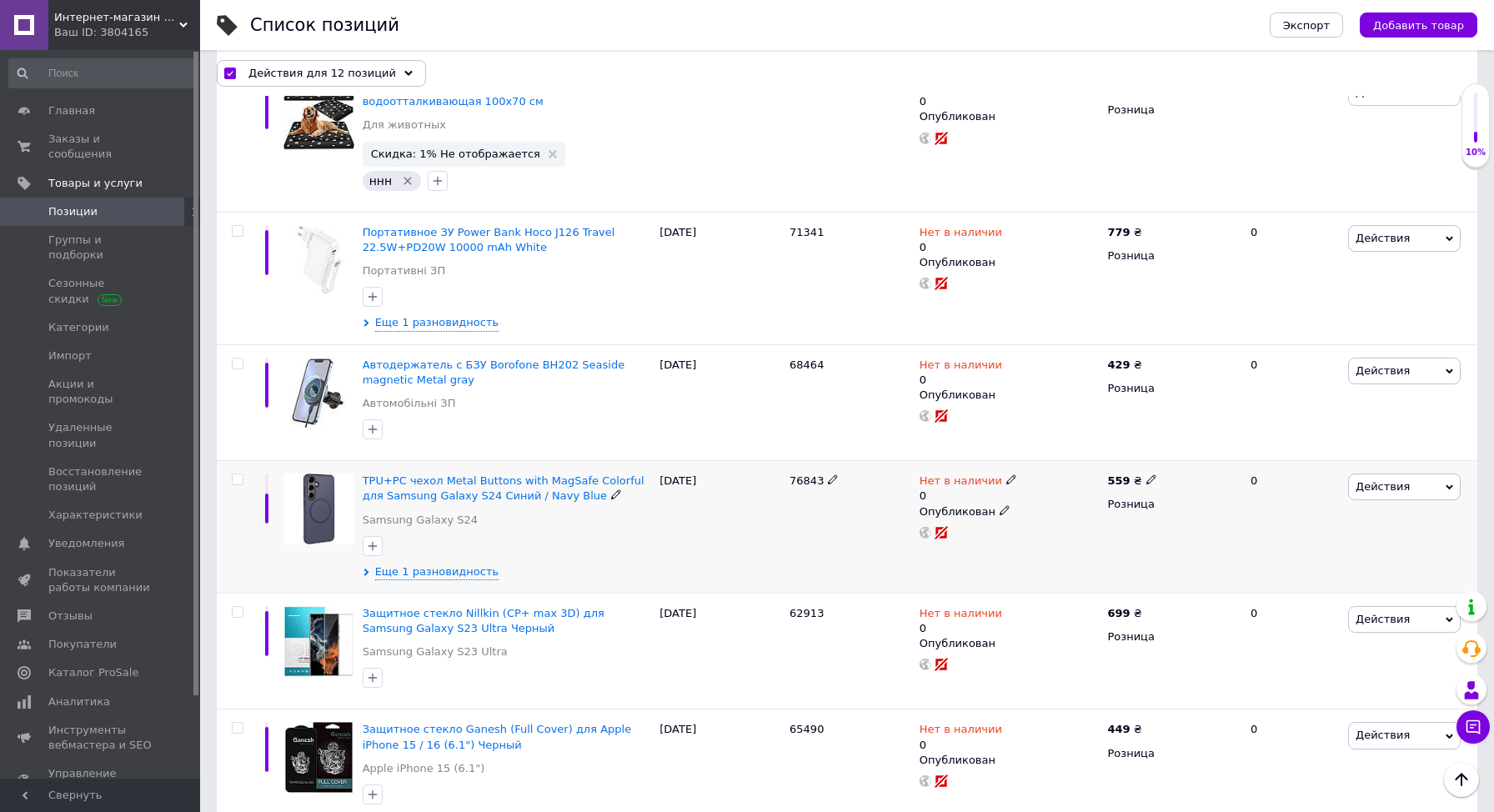
checkbox input "false"
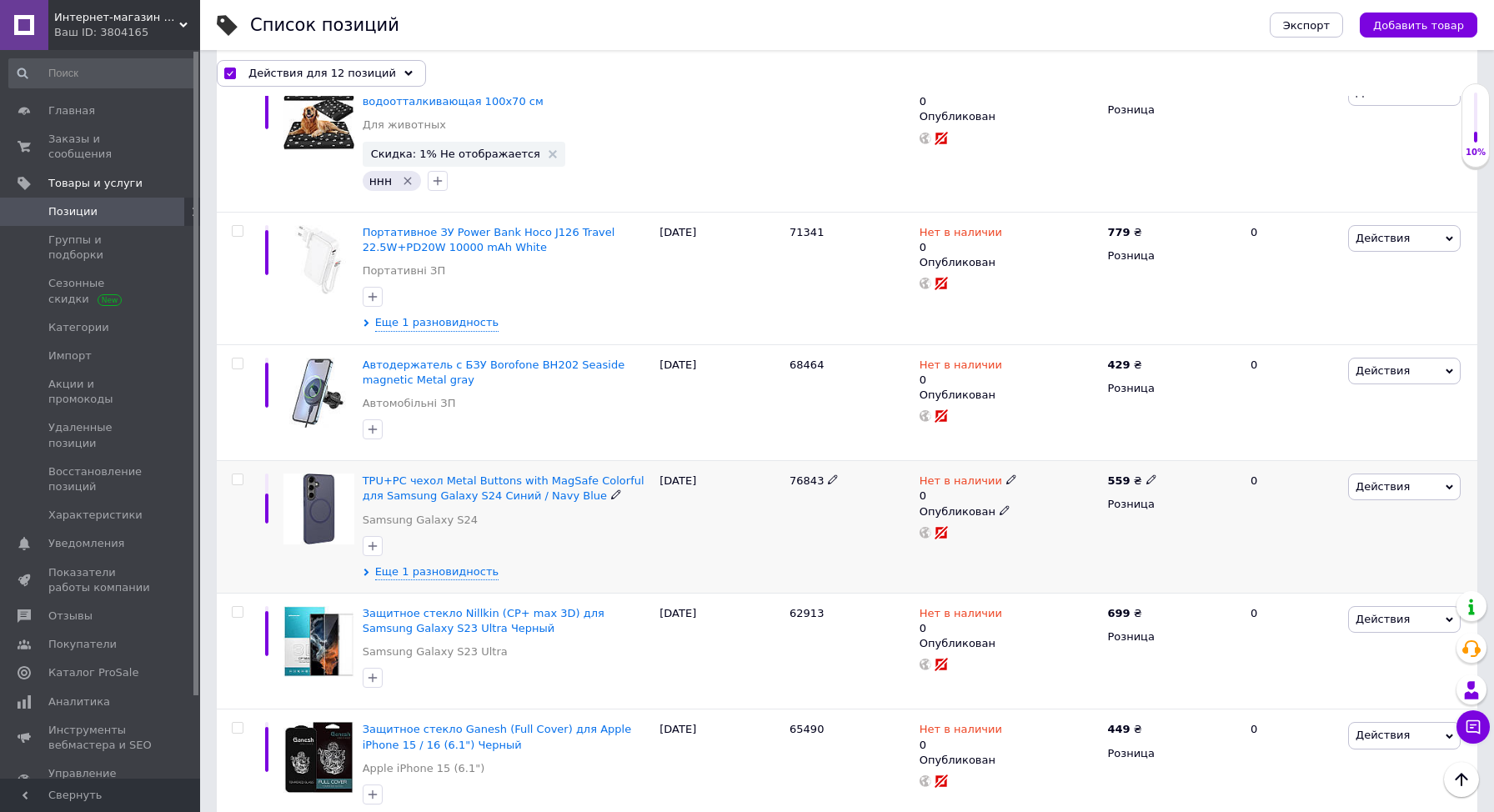
checkbox input "false"
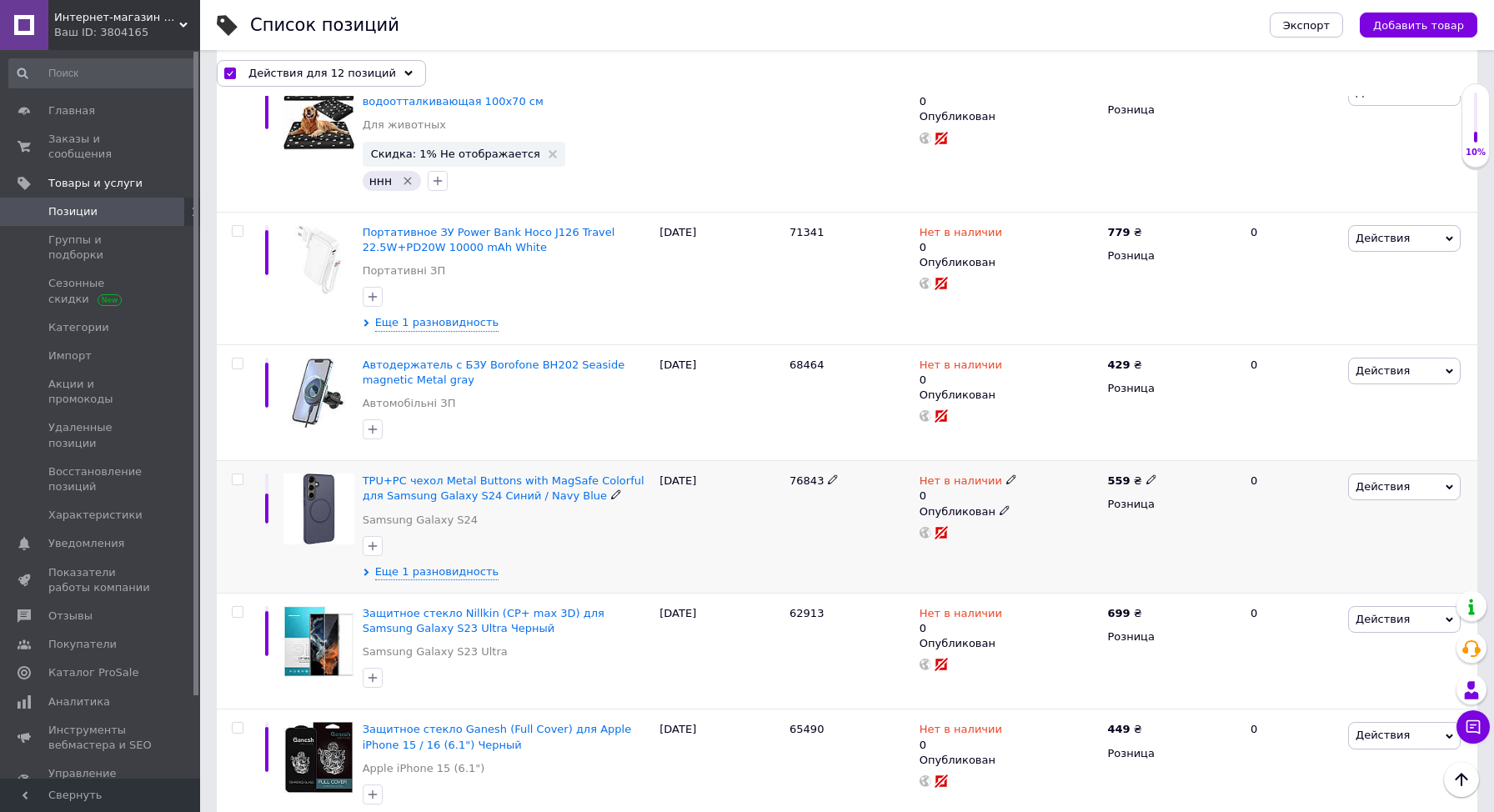
checkbox input "false"
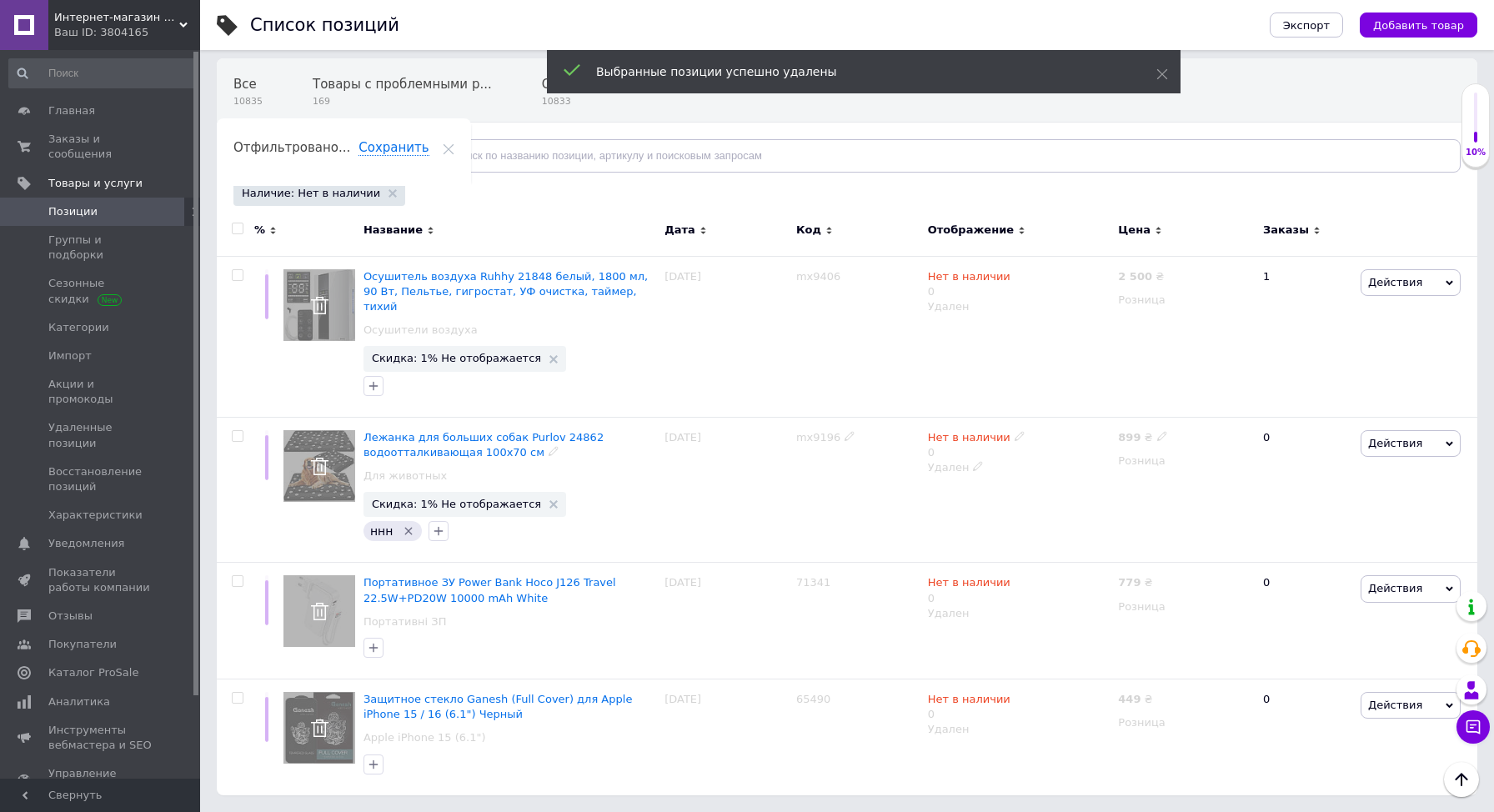
scroll to position [103, 0]
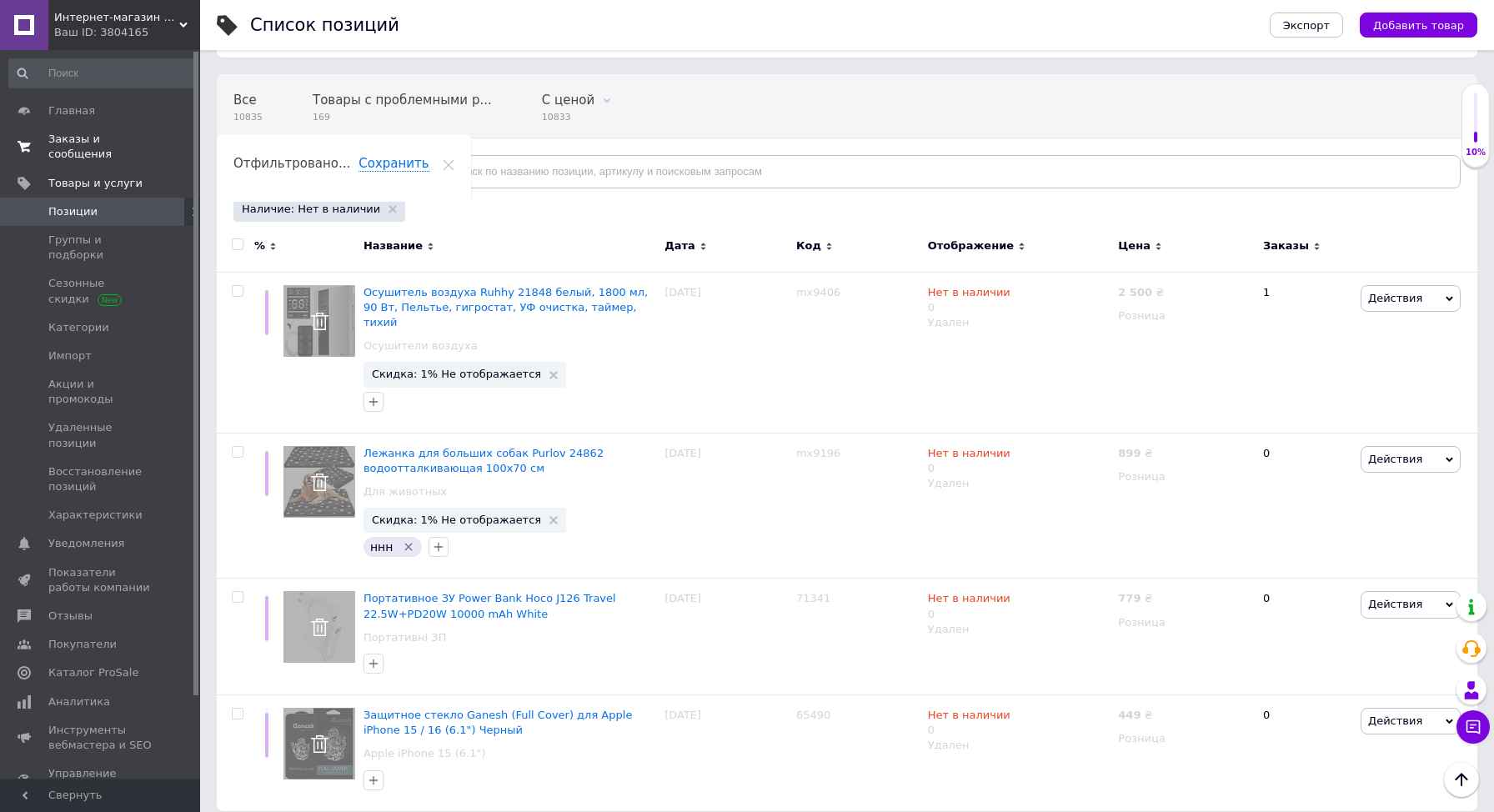
click at [85, 145] on span "Заказы и сообщения" at bounding box center [102, 147] width 106 height 30
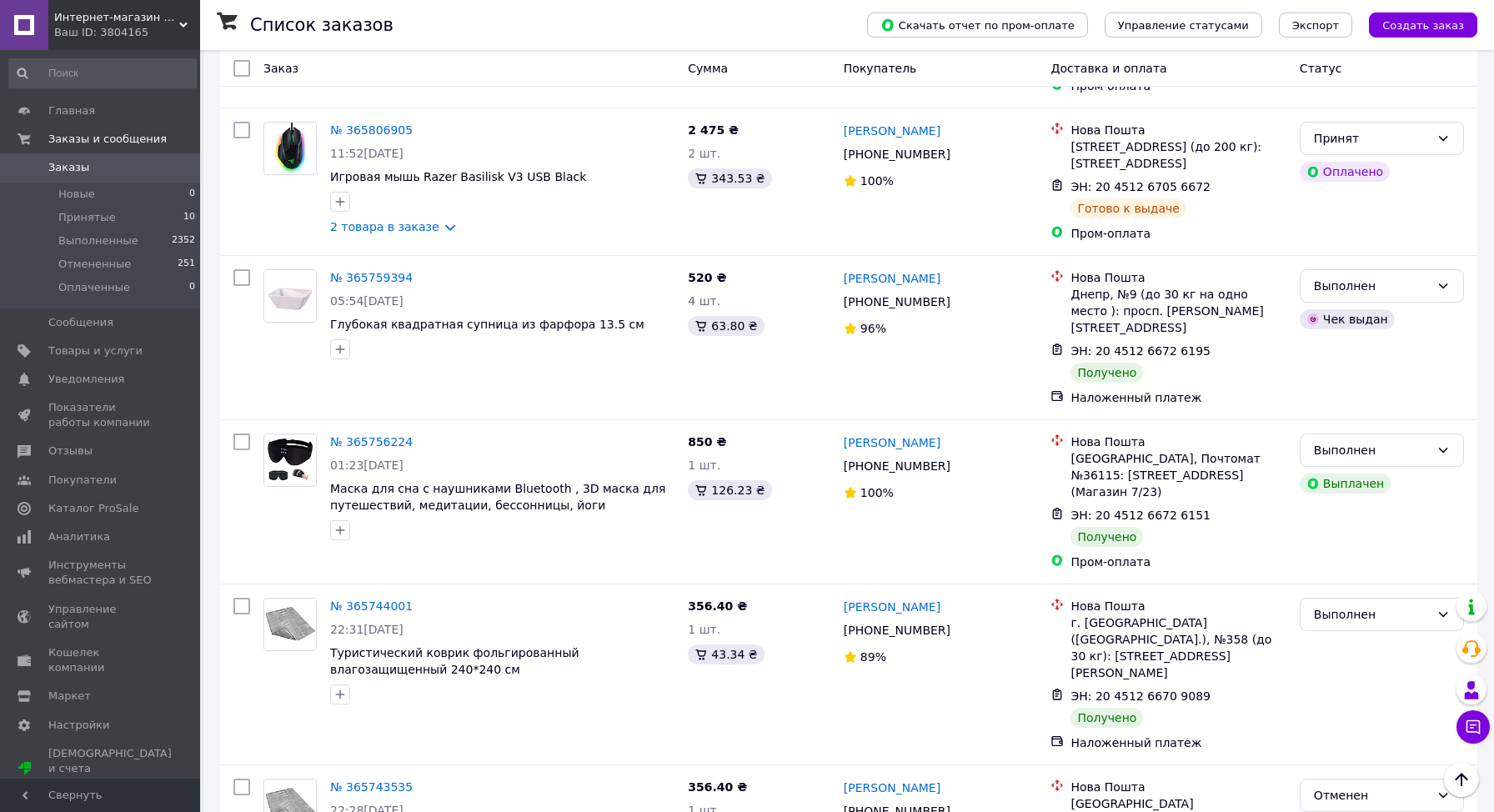
scroll to position [1975, 0]
